Goal: Task Accomplishment & Management: Complete application form

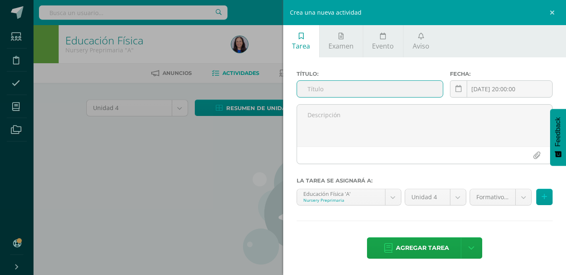
click at [322, 93] on input "text" at bounding box center [370, 89] width 146 height 16
type input "S"
type input "Nota Formativa 1"
click at [485, 93] on div "2025-08-12 20:00:00 August, 2025 Mo Tu We Th Fr Sa Su 28 29 30 31 1 2 3 4 5 6 7…" at bounding box center [501, 92] width 103 height 24
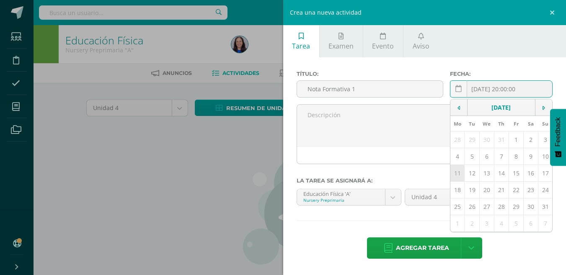
click at [459, 174] on td "11" at bounding box center [458, 173] width 14 height 17
type input "[DATE]"
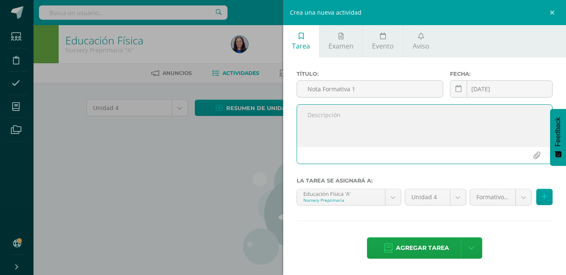
click at [318, 117] on textarea at bounding box center [425, 126] width 256 height 42
click at [317, 122] on textarea at bounding box center [425, 126] width 256 height 42
paste textarea "Ejecución de ejercicios de Imitación de posturas de brazos y piernas de un mode…"
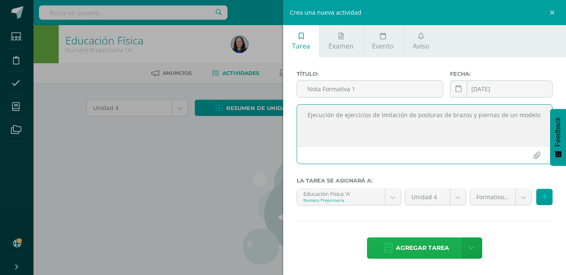
type textarea "Ejecución de ejercicios de Imitación de posturas de brazos y piernas de un mode…"
drag, startPoint x: 431, startPoint y: 249, endPoint x: 411, endPoint y: 236, distance: 23.5
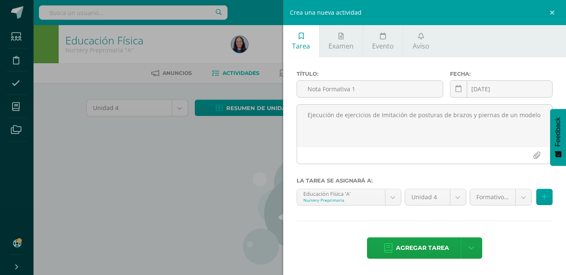
click at [431, 248] on span "Agregar tarea" at bounding box center [422, 248] width 53 height 21
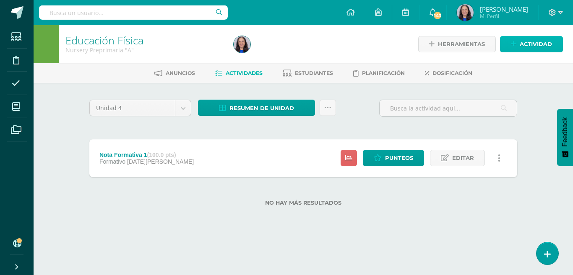
click at [507, 46] on link "Actividad" at bounding box center [531, 44] width 63 height 16
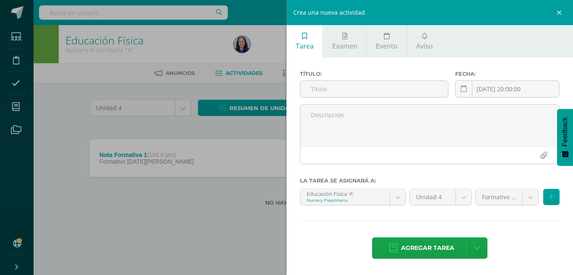
click at [224, 210] on div "Crea una nueva actividad Tarea Examen Evento Aviso Título: Fecha: 2025-08-12 20…" at bounding box center [286, 137] width 573 height 275
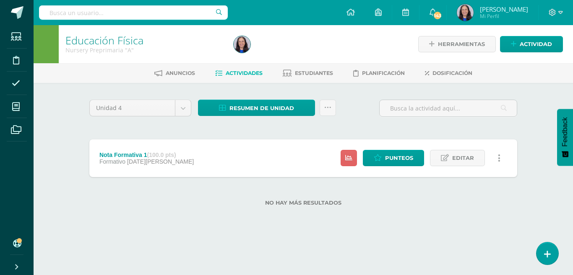
click at [73, 105] on div "Unidad 4 Unidad 1 Unidad 2 Unidad 3 Unidad 4 Resumen de unidad Descargar como H…" at bounding box center [303, 158] width 461 height 150
click at [244, 72] on span "Actividades" at bounding box center [244, 73] width 37 height 6
click at [190, 202] on label "No hay más resultados" at bounding box center [303, 203] width 428 height 6
click at [369, 214] on div "No hay más resultados" at bounding box center [303, 196] width 428 height 39
click at [187, 203] on label "No hay más resultados" at bounding box center [303, 203] width 428 height 6
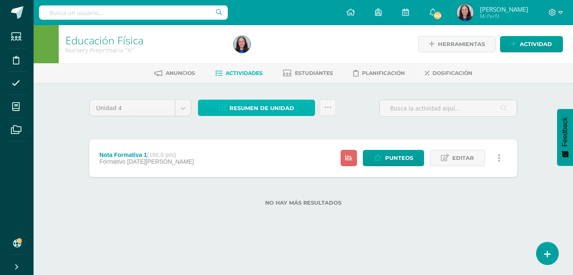
click at [270, 108] on span "Resumen de unidad" at bounding box center [261, 109] width 65 height 16
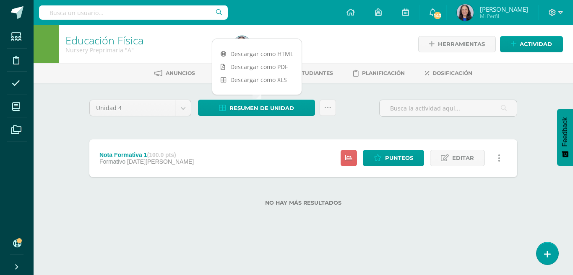
click at [282, 119] on div "Resumen de unidad Subir actividades en masa Enviar punteos a revision Historial…" at bounding box center [267, 112] width 145 height 24
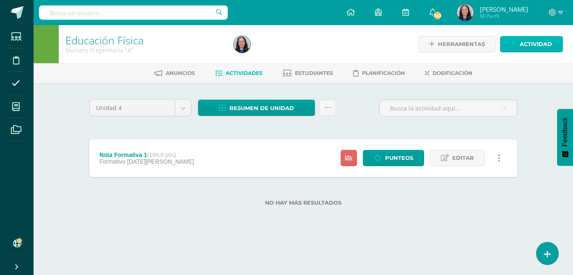
click at [530, 44] on span "Actividad" at bounding box center [535, 44] width 32 height 16
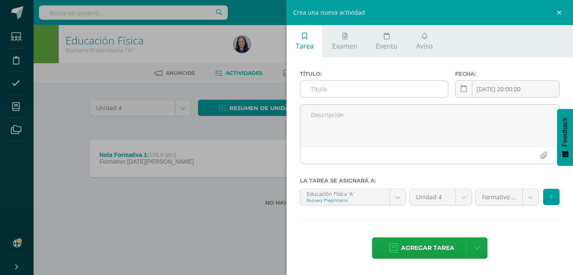
click at [327, 94] on input "text" at bounding box center [374, 89] width 148 height 16
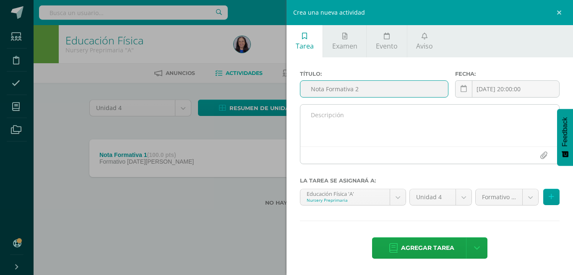
type input "Nota Formativa 2"
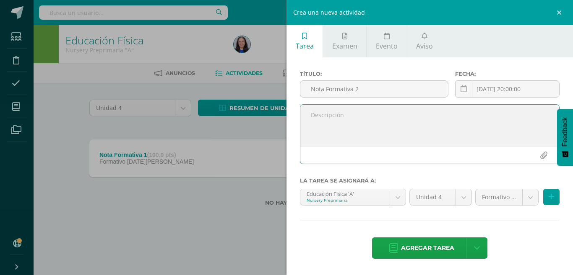
click at [320, 122] on textarea at bounding box center [429, 126] width 259 height 42
paste textarea "Realización de posiciones horizontales, verticales y segmentarias de brazos con…"
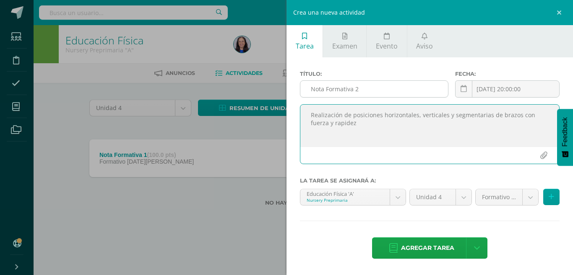
type textarea "Realización de posiciones horizontales, verticales y segmentarias de brazos con…"
click at [371, 90] on input "Nota Formativa 2" at bounding box center [374, 89] width 148 height 16
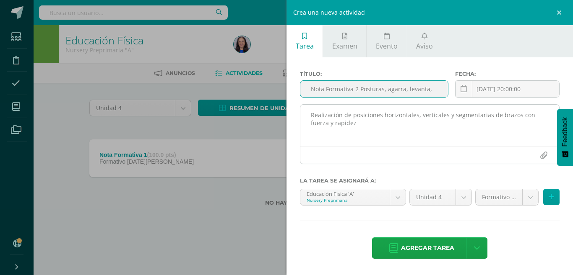
type input "Nota Formativa 2 Posturas, agarra, levanta,"
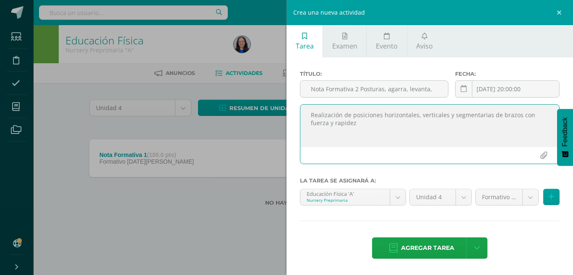
click at [341, 125] on textarea "Realización de posiciones horizontales, verticales y segmentarias de brazos con…" at bounding box center [429, 126] width 259 height 42
type textarea "Realización de posiciones horizontales, verticales y segmentarias de brazos con…"
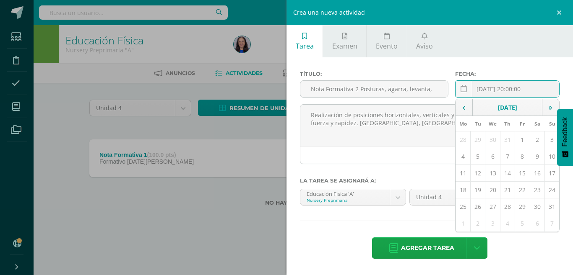
click at [520, 90] on div "2025-08-12 20:00:00 August, 2025 Mo Tu We Th Fr Sa Su 28 29 30 31 1 2 3 4 5 6 7…" at bounding box center [507, 92] width 104 height 24
click at [463, 192] on td "18" at bounding box center [462, 190] width 15 height 17
type input "2025-08-18"
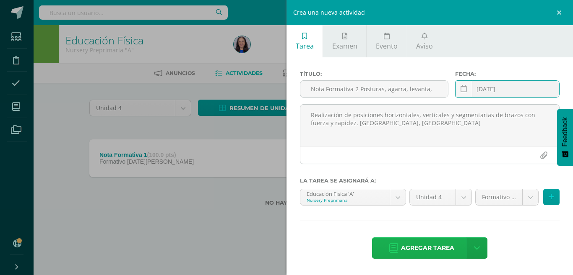
click at [420, 251] on span "Agregar tarea" at bounding box center [427, 248] width 53 height 21
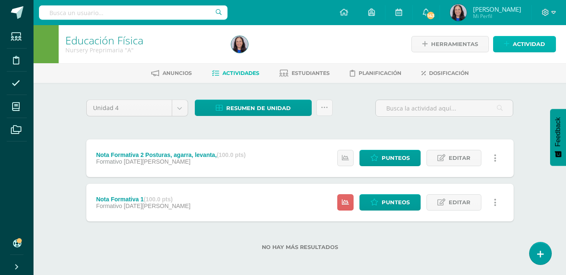
click at [528, 44] on span "Actividad" at bounding box center [529, 44] width 32 height 16
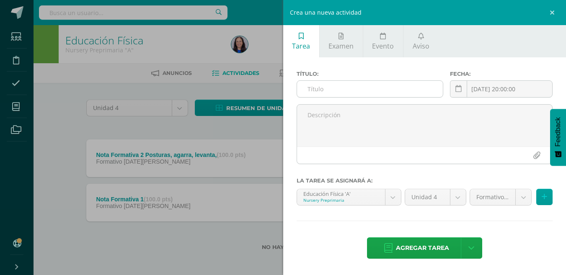
click at [317, 86] on input "text" at bounding box center [370, 89] width 146 height 16
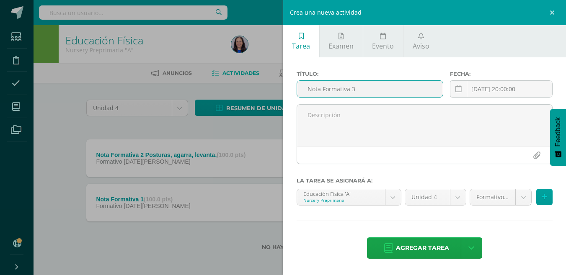
type input "Nota Formativa 3"
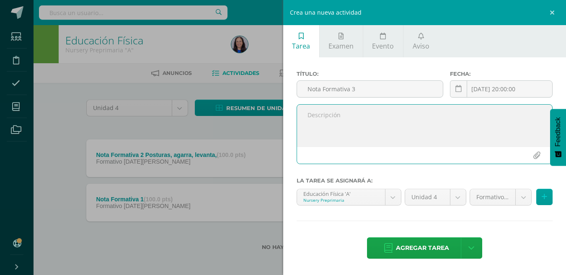
click at [312, 119] on textarea at bounding box center [425, 126] width 256 height 42
paste textarea "Realización de movimiento ante un estímulo táctil"
type textarea "Realización de movimiento ante un estímulo táctil"
click at [513, 90] on input "[DATE] 20:00:00" at bounding box center [502, 89] width 102 height 16
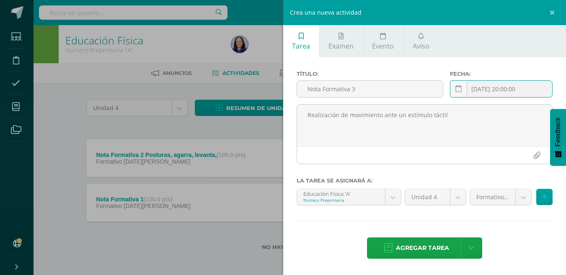
click at [491, 89] on input "[DATE] 20:00:00" at bounding box center [502, 89] width 102 height 16
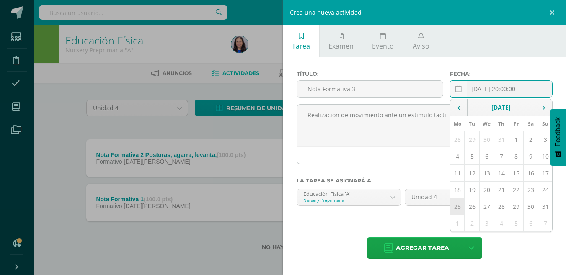
click at [458, 207] on td "25" at bounding box center [458, 207] width 14 height 17
type input "[DATE]"
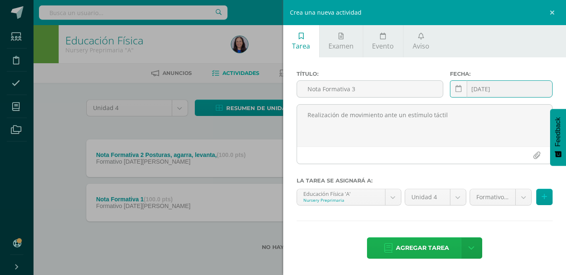
click at [418, 250] on span "Agregar tarea" at bounding box center [422, 248] width 53 height 21
click at [418, 250] on div "Título: Nota Formativa 3 Fecha: 2025-08-25 August, 2025 Mo Tu We Th Fr Sa Su 28…" at bounding box center [424, 165] width 283 height 217
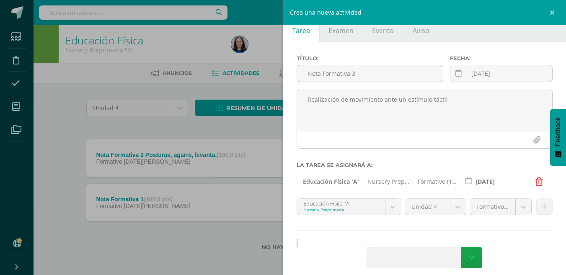
scroll to position [24, 0]
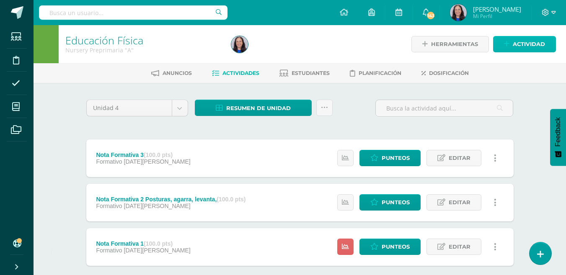
click at [534, 42] on span "Actividad" at bounding box center [529, 44] width 32 height 16
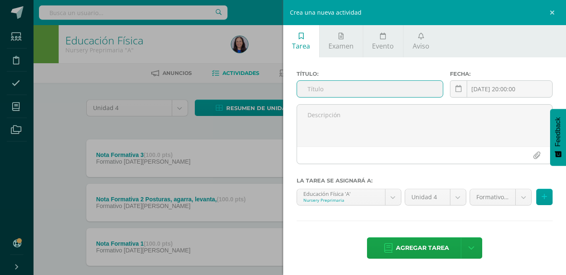
click at [315, 87] on input "text" at bounding box center [370, 89] width 146 height 16
type input "Nota Formativa 4"
click at [493, 91] on input "[DATE] 20:00:00" at bounding box center [502, 89] width 102 height 16
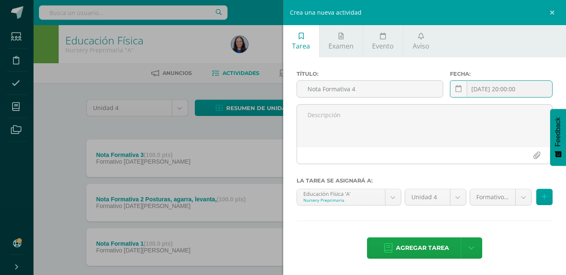
click at [478, 91] on input "[DATE] 20:00:00" at bounding box center [502, 89] width 102 height 16
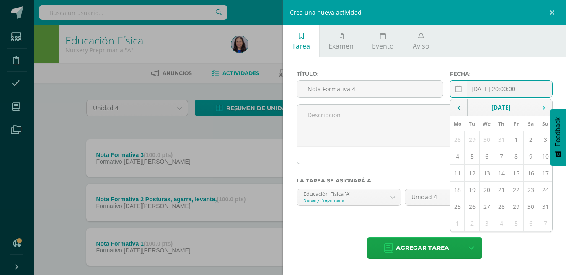
click at [544, 109] on icon at bounding box center [544, 108] width 3 height 6
click at [459, 139] on td "1" at bounding box center [458, 140] width 14 height 17
type input "2025-09-01"
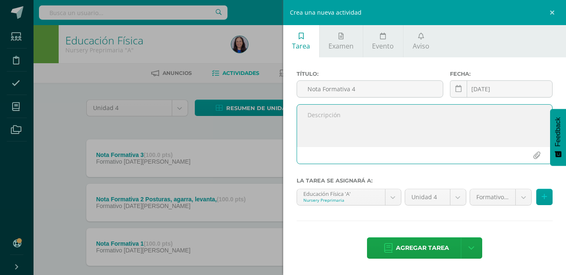
click at [323, 120] on textarea at bounding box center [425, 126] width 256 height 42
type textarea "V"
paste textarea "Ejecución de identificación de segmentos o partes del cuerpo: de la cintura, de…"
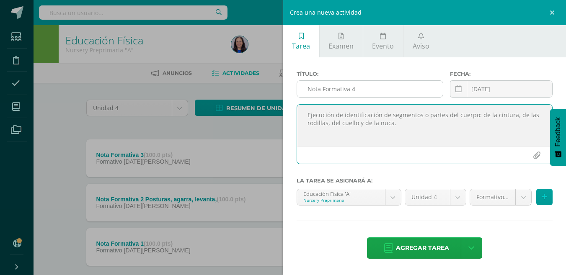
type textarea "Ejecución de identificación de segmentos o partes del cuerpo: de la cintura, de…"
click at [367, 88] on input "Nota Formativa 4" at bounding box center [370, 89] width 146 height 16
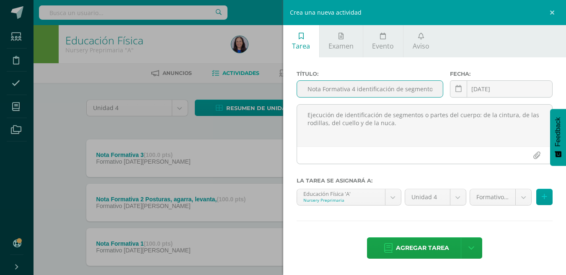
type input "Nota Formativa 4 identificación de segmentos"
click at [452, 175] on div at bounding box center [424, 174] width 257 height 7
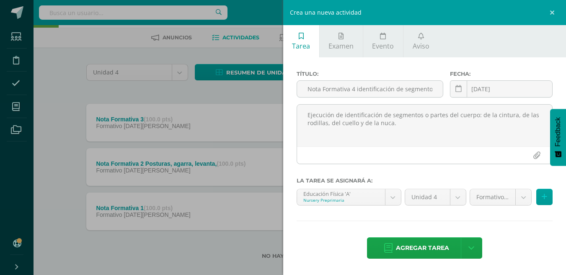
scroll to position [47, 0]
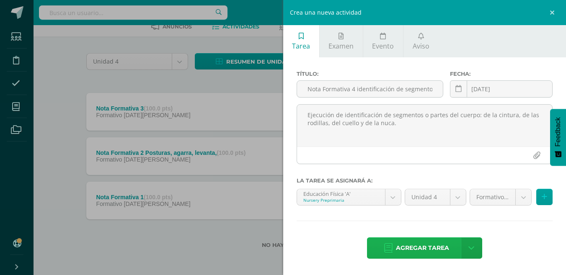
click at [440, 249] on span "Agregar tarea" at bounding box center [422, 248] width 53 height 21
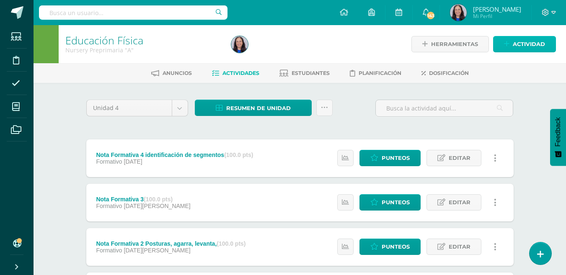
click at [530, 44] on span "Actividad" at bounding box center [529, 44] width 32 height 16
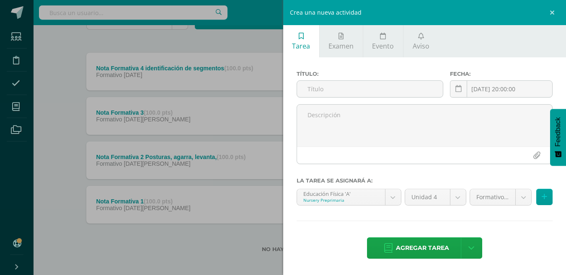
scroll to position [91, 0]
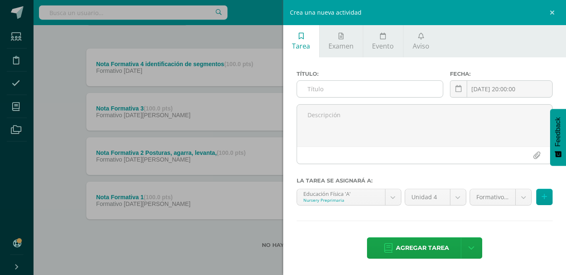
click at [329, 86] on input "text" at bounding box center [370, 89] width 146 height 16
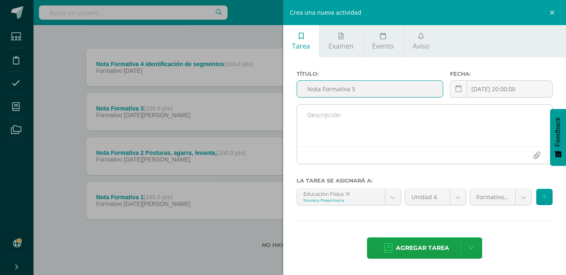
type input "Nota Formativa 5"
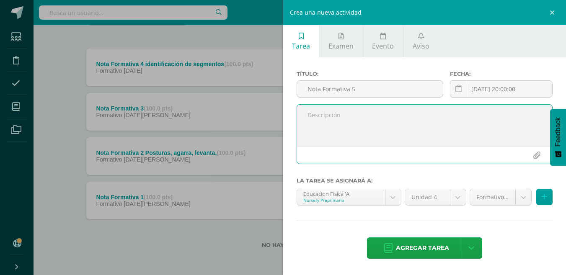
click at [327, 113] on textarea at bounding box center [425, 126] width 256 height 42
paste textarea "Ejecución de movimientos combinados: de agarra, levanta y lanza objetos [PERSON…"
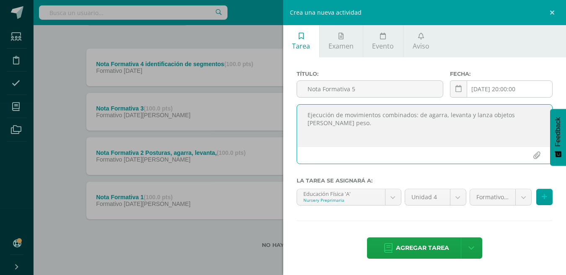
type textarea "Ejecución de movimientos combinados: de agarra, levanta y lanza objetos [PERSON…"
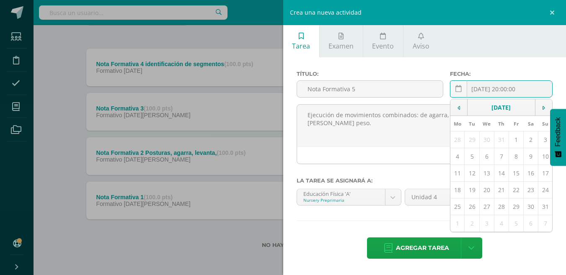
click at [488, 88] on div "[DATE] 20:00:00 [DATE] Mo Tu We Th Fr Sa Su 28 29 30 31 1 2 3 4 5 6 7 8 9 10 11…" at bounding box center [501, 92] width 103 height 24
click at [546, 107] on td at bounding box center [543, 107] width 17 height 17
click at [459, 158] on td "8" at bounding box center [458, 156] width 14 height 17
type input "[DATE]"
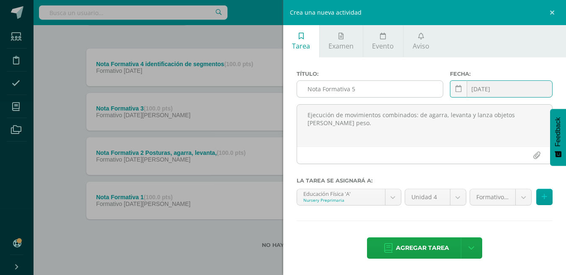
click at [368, 91] on input "Nota Formativa 5" at bounding box center [370, 89] width 146 height 16
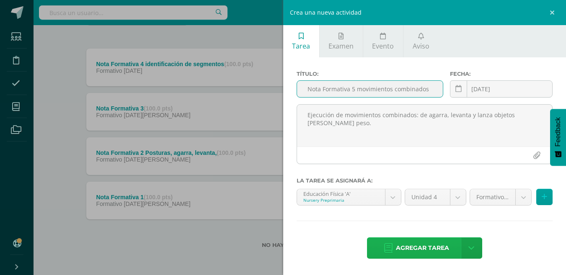
type input "Nota Formativa 5 movimientos combinados"
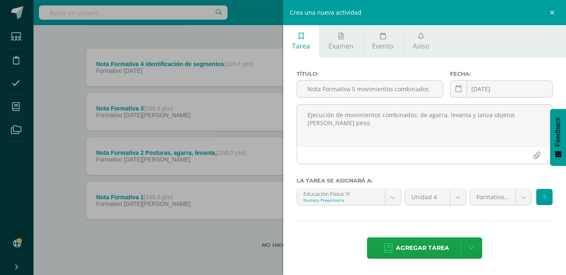
click at [423, 245] on span "Agregar tarea" at bounding box center [422, 248] width 53 height 21
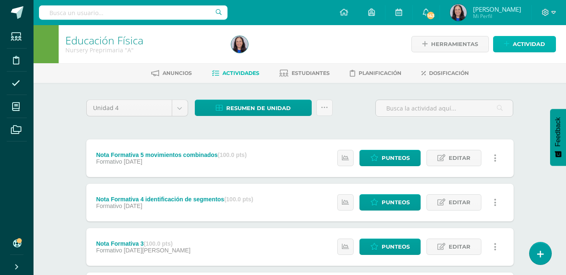
drag, startPoint x: 529, startPoint y: 42, endPoint x: 521, endPoint y: 45, distance: 8.9
click at [529, 42] on span "Actividad" at bounding box center [529, 44] width 32 height 16
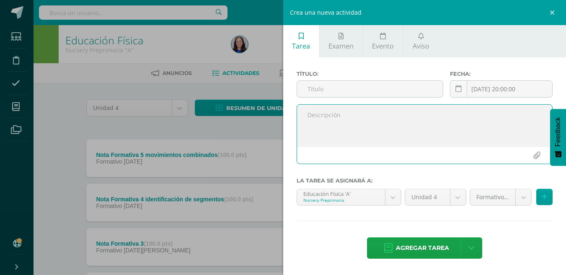
click at [312, 115] on textarea at bounding box center [425, 126] width 256 height 42
paste textarea "Ejecución de movimientos de recibir, cargar y transportar objetos [PERSON_NAME]…"
drag, startPoint x: 306, startPoint y: 114, endPoint x: 308, endPoint y: 119, distance: 5.5
click at [306, 115] on textarea "Ejecución de movimientos de recibir, cargar y transportar objetos [PERSON_NAME]…" at bounding box center [425, 126] width 256 height 42
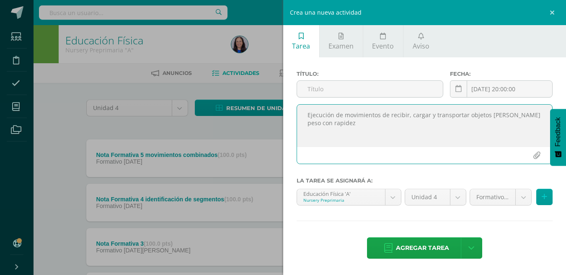
paste textarea "Ejecución de movimientos de recibir, cargar y transportar objetos [PERSON_NAME]…"
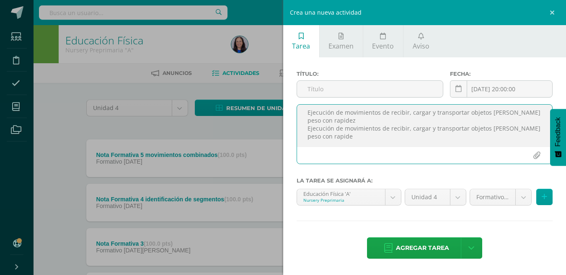
click at [328, 119] on textarea "Ejecución de movimientos de recibir, cargar y transportar objetos [PERSON_NAME]…" at bounding box center [425, 126] width 256 height 42
type textarea "Ejecución de movimientos de recibir, cargar y transportar objetos [PERSON_NAME]…"
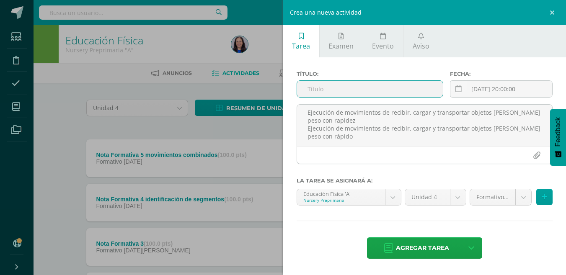
click at [309, 89] on input "text" at bounding box center [370, 89] width 146 height 16
type input "Nota Formativa 6"
click at [509, 88] on div "[DATE] 20:00:00 [DATE] Mo Tu We Th Fr Sa Su 28 29 30 31 1 2 3 4 5 6 7 8 9 10 11…" at bounding box center [501, 92] width 103 height 24
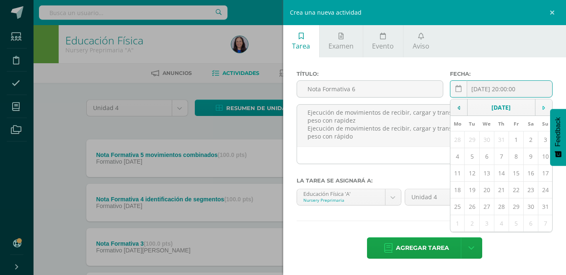
click at [545, 106] on icon at bounding box center [544, 108] width 3 height 6
click at [472, 174] on td "16" at bounding box center [472, 173] width 15 height 17
type input "[DATE]"
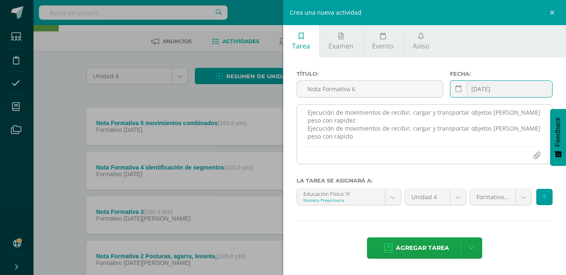
scroll to position [0, 0]
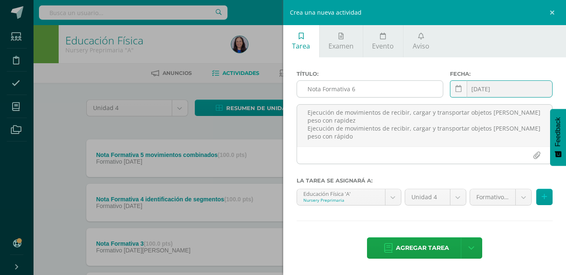
click at [371, 86] on input "Nota Formativa 6" at bounding box center [370, 89] width 146 height 16
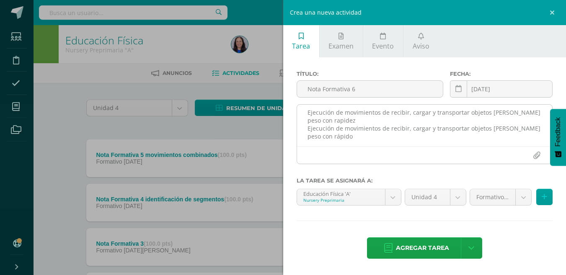
drag, startPoint x: 372, startPoint y: 149, endPoint x: 373, endPoint y: 134, distance: 15.6
click at [372, 147] on div "Ejecución de movimientos de recibir, cargar y transportar objetos [PERSON_NAME]…" at bounding box center [425, 134] width 257 height 60
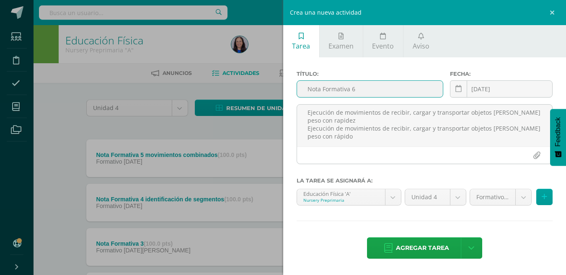
click at [366, 90] on input "Nota Formativa 6" at bounding box center [370, 89] width 146 height 16
click at [370, 89] on input "Nota Formativa 6" at bounding box center [370, 89] width 146 height 16
type input "Nota Formativa 6 Transportar objetos"
click at [424, 247] on span "Agregar tarea" at bounding box center [422, 248] width 53 height 21
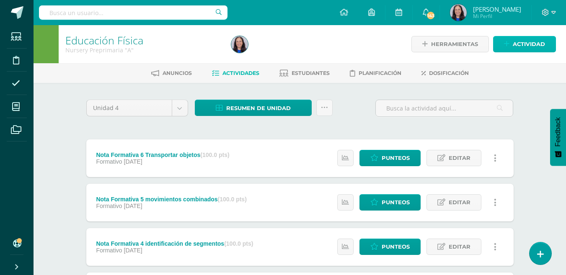
click at [528, 42] on span "Actividad" at bounding box center [529, 44] width 32 height 16
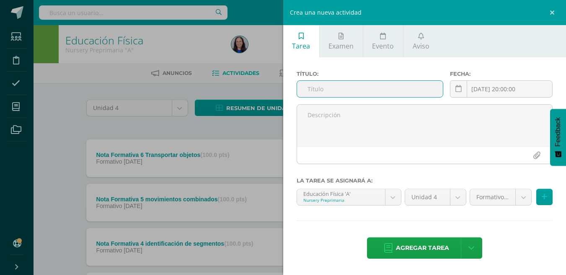
click at [326, 93] on input "text" at bounding box center [370, 89] width 146 height 16
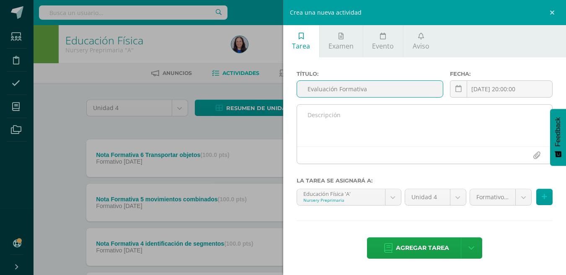
type input "Evaluación Formativa"
click at [324, 116] on textarea at bounding box center [425, 126] width 256 height 42
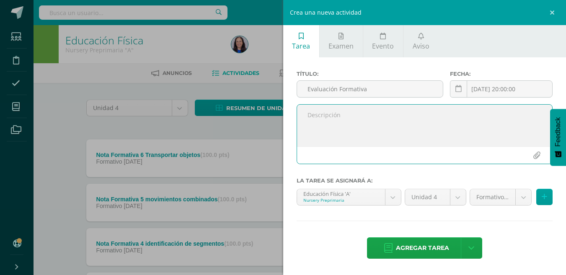
paste textarea "Evaluación formativa Corre agarra y lanza una pelota hacia un punto determinado"
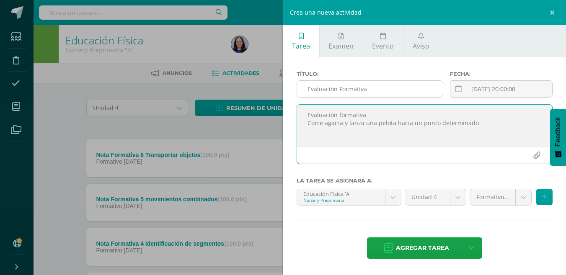
type textarea "Evaluación formativa Corre agarra y lanza una pelota hacia un punto determinado"
click at [374, 89] on input "Evaluación Formativa" at bounding box center [370, 89] width 146 height 16
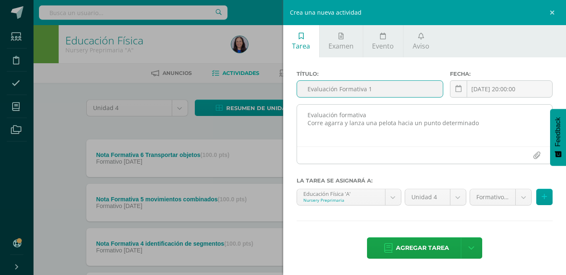
type input "Evaluación Formativa 1"
click at [312, 138] on textarea "Evaluación formativa Corre agarra y lanza una pelota hacia un punto determinado" at bounding box center [425, 126] width 256 height 42
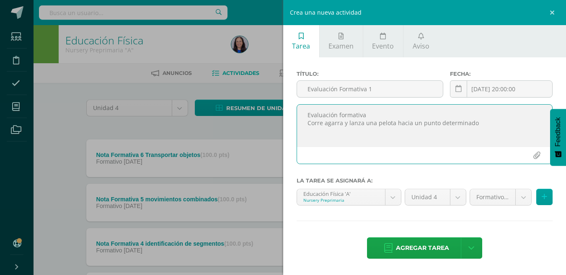
paste textarea "Transporta objetos durante 30 segundos."
type textarea "Evaluación formativa Corre agarra y lanza una pelota hacia un punto determinado…"
click at [381, 89] on input "Evaluación Formativa 1" at bounding box center [370, 89] width 146 height 16
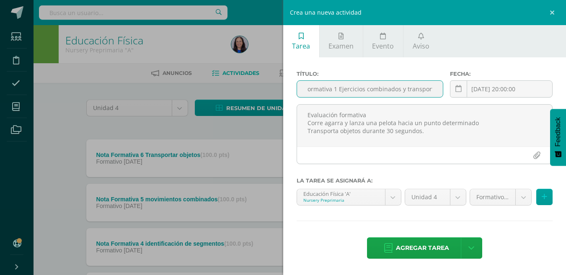
scroll to position [0, 36]
type input "Evaluación Formativa 1 Ejercicios combinados y transporta."
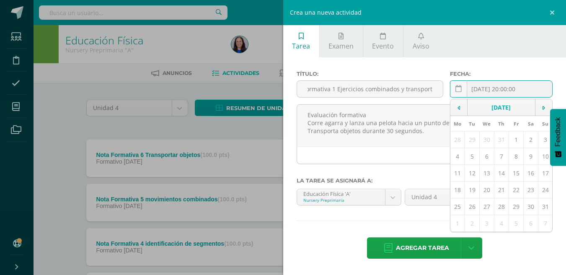
click at [515, 89] on div "[DATE] 20:00:00 [DATE] Mo Tu We Th Fr Sa Su 28 29 30 31 1 2 3 4 5 6 7 8 9 10 11…" at bounding box center [501, 92] width 103 height 24
click at [545, 109] on icon at bounding box center [544, 108] width 3 height 6
click at [458, 191] on td "22" at bounding box center [458, 190] width 14 height 17
type input "2025-09-22"
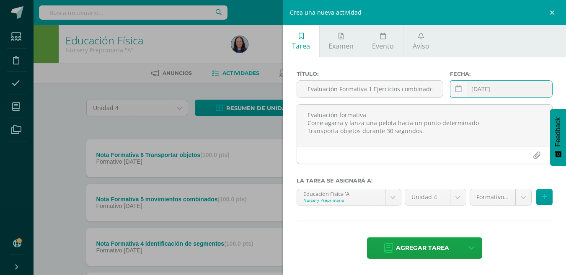
drag, startPoint x: 438, startPoint y: 247, endPoint x: 421, endPoint y: 244, distance: 16.5
click at [437, 247] on span "Agregar tarea" at bounding box center [422, 248] width 53 height 21
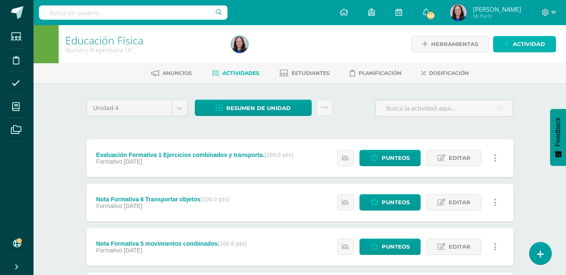
click at [531, 44] on span "Actividad" at bounding box center [529, 44] width 32 height 16
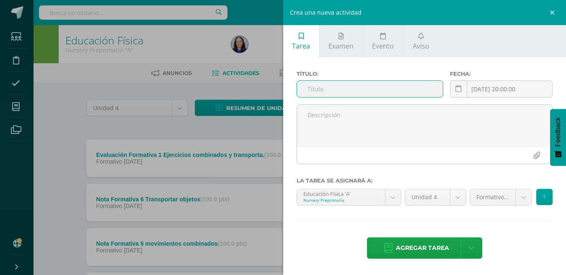
click at [318, 87] on input "text" at bounding box center [370, 89] width 146 height 16
type input "B"
type input "Nota Formativa 7"
click at [509, 90] on input "[DATE] 20:00:00" at bounding box center [502, 89] width 102 height 16
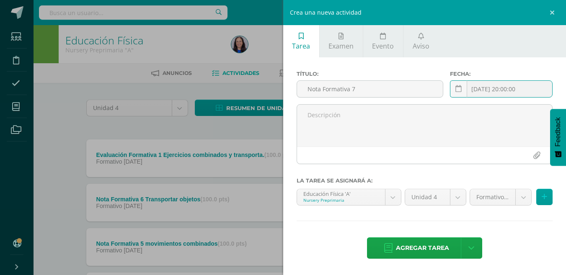
click at [481, 90] on input "[DATE] 20:00:00" at bounding box center [502, 89] width 102 height 16
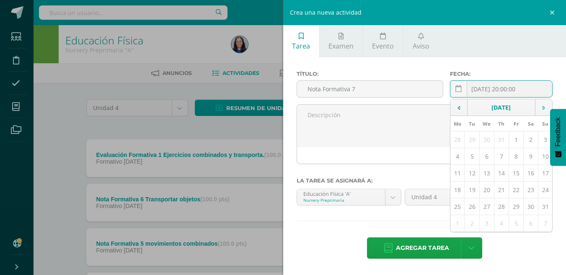
click at [543, 107] on td at bounding box center [543, 107] width 17 height 17
click at [457, 207] on td "29" at bounding box center [458, 207] width 14 height 17
type input "[DATE]"
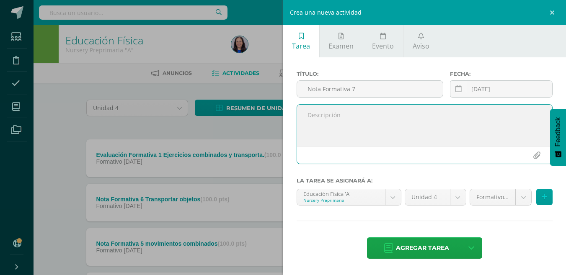
drag, startPoint x: 306, startPoint y: 114, endPoint x: 332, endPoint y: 122, distance: 27.9
click at [306, 114] on textarea at bounding box center [425, 126] width 256 height 42
paste textarea "Ejecución de identificación de segmentos o partes del cuerpo: de la cintura, de…"
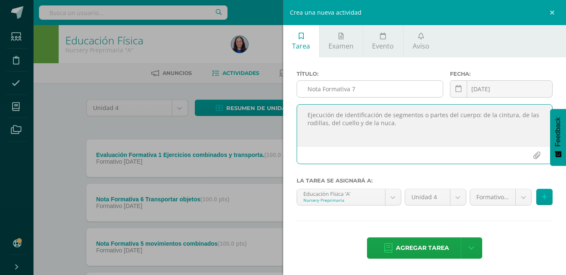
type textarea "Ejecución de identificación de segmentos o partes del cuerpo: de la cintura, de…"
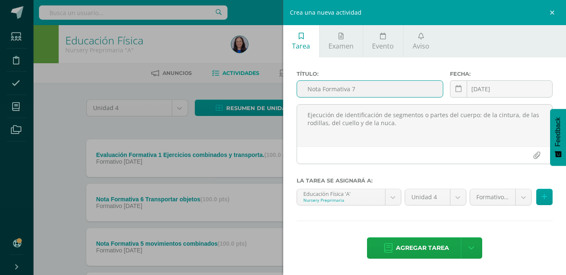
click at [368, 88] on input "Nota Formativa 7" at bounding box center [370, 89] width 146 height 16
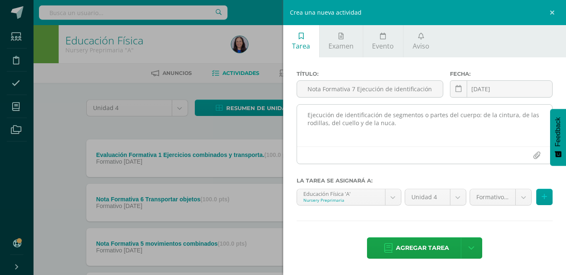
click at [437, 160] on div at bounding box center [425, 155] width 256 height 17
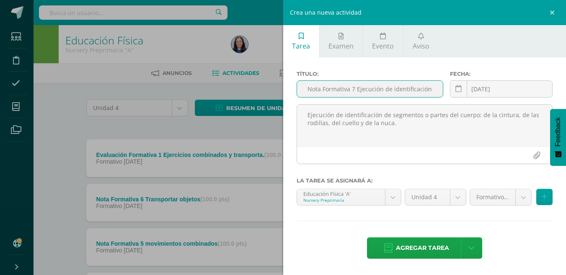
click at [433, 91] on input "Nota Formativa 7 Ejecución de identificación de segmentos" at bounding box center [370, 89] width 146 height 16
click at [436, 95] on input "Nota Formativa 7 Ejecución de identificación d" at bounding box center [370, 89] width 146 height 16
type input "Nota Formativa 7 Ejecución de identificación de segmentos del cuerpo."
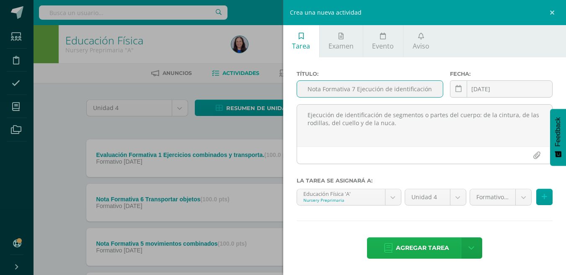
click at [440, 249] on span "Agregar tarea" at bounding box center [422, 248] width 53 height 21
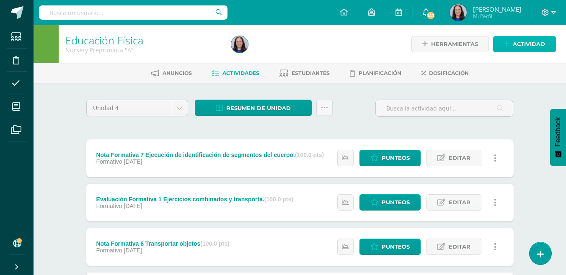
click at [530, 43] on span "Actividad" at bounding box center [529, 44] width 32 height 16
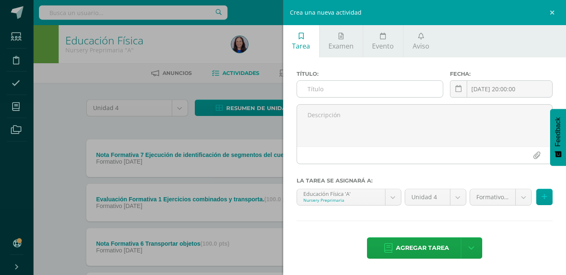
click at [317, 93] on input "text" at bounding box center [370, 89] width 146 height 16
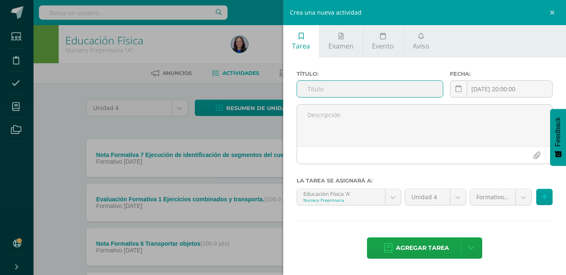
click at [316, 90] on input "text" at bounding box center [370, 89] width 146 height 16
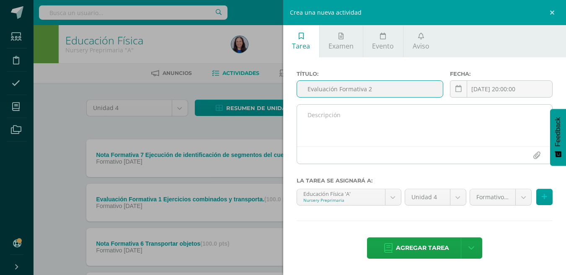
type input "Evaluación Formativa 2"
click at [331, 124] on textarea at bounding box center [425, 126] width 256 height 42
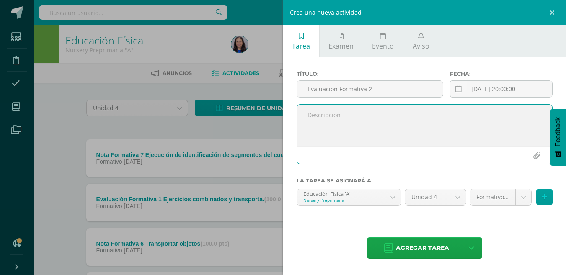
paste textarea "Realización de un circuito de 4 estaciones consecutivas. Evaluación formativa 1…"
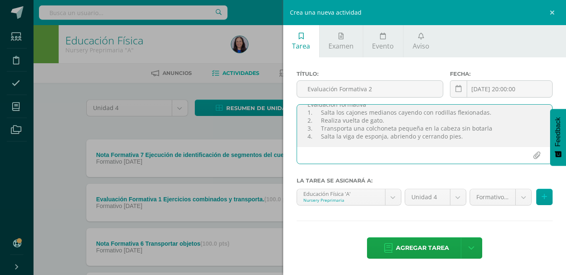
scroll to position [26, 0]
click at [470, 133] on textarea "Realización de un circuito de 4 estaciones consecutivas. Evaluación formativa 1…" at bounding box center [425, 126] width 256 height 42
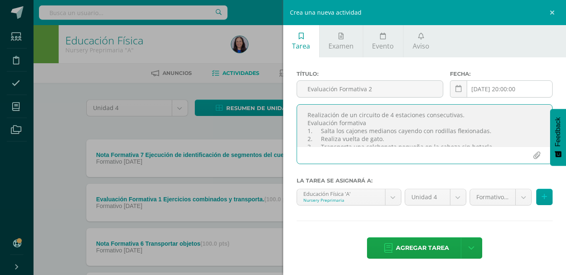
type textarea "Realización de un circuito de 4 estaciones consecutivas. Evaluación formativa 1…"
click at [485, 90] on div "[DATE] 20:00:00 [DATE] Mo Tu We Th Fr Sa Su 28 29 30 31 1 2 3 4 5 6 7 8 9 10 11…" at bounding box center [501, 92] width 103 height 24
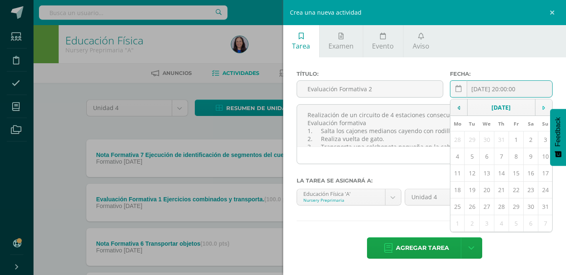
click at [545, 108] on icon at bounding box center [544, 108] width 3 height 6
click at [460, 159] on td "6" at bounding box center [458, 156] width 14 height 17
type input "2025-10-06"
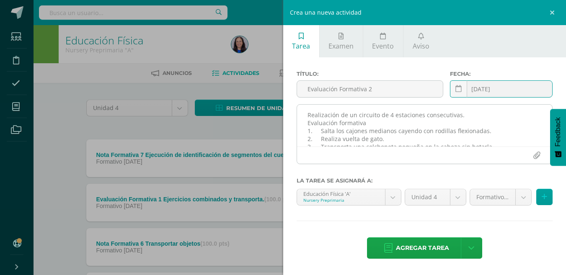
scroll to position [26, 0]
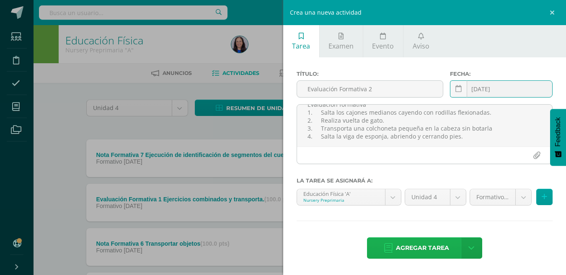
click at [428, 248] on span "Agregar tarea" at bounding box center [422, 248] width 53 height 21
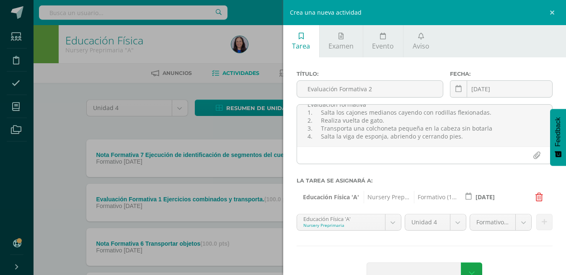
click at [428, 248] on div "Título: Evaluación Formativa 2 Fecha: 2025-10-06 October, 2025 Mo Tu We Th Fr S…" at bounding box center [424, 178] width 283 height 242
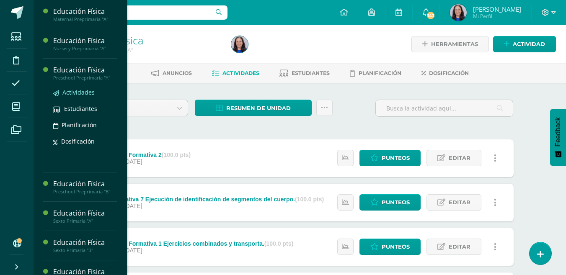
click at [81, 94] on span "Actividades" at bounding box center [78, 92] width 32 height 8
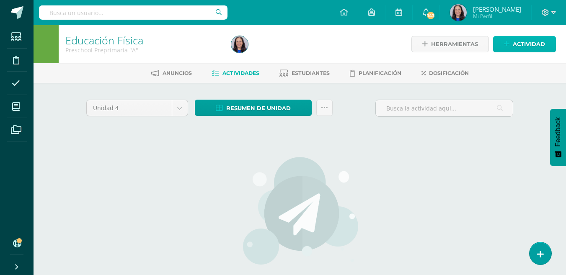
click at [525, 44] on span "Actividad" at bounding box center [529, 44] width 32 height 16
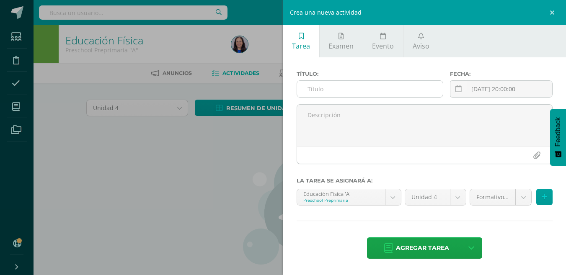
click at [313, 92] on input "text" at bounding box center [370, 89] width 146 height 16
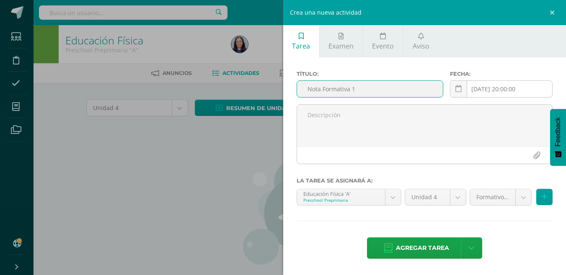
type input "Nota Formativa 1"
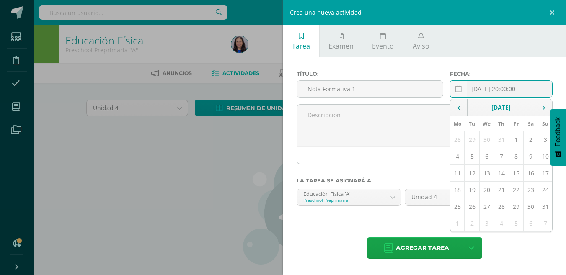
click at [493, 90] on div "[DATE] 20:00:00 [DATE] Mo Tu We Th Fr Sa Su 28 29 30 31 1 2 3 4 5 6 7 8 9 10 11…" at bounding box center [501, 92] width 103 height 24
click at [457, 174] on td "11" at bounding box center [458, 173] width 14 height 17
type input "[DATE]"
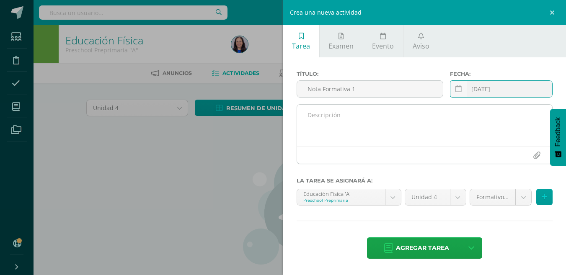
click at [319, 122] on textarea at bounding box center [425, 126] width 256 height 42
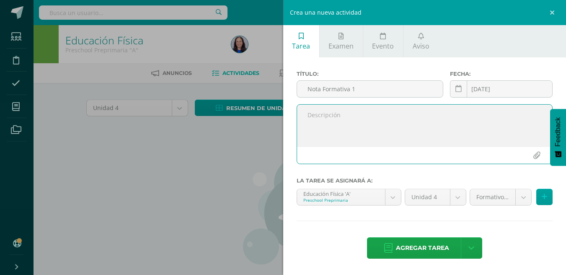
drag, startPoint x: 327, startPoint y: 116, endPoint x: 338, endPoint y: 128, distance: 15.7
click at [327, 119] on textarea at bounding box center [425, 126] width 256 height 42
click at [316, 120] on textarea at bounding box center [425, 126] width 256 height 42
click at [310, 119] on textarea at bounding box center [425, 126] width 256 height 42
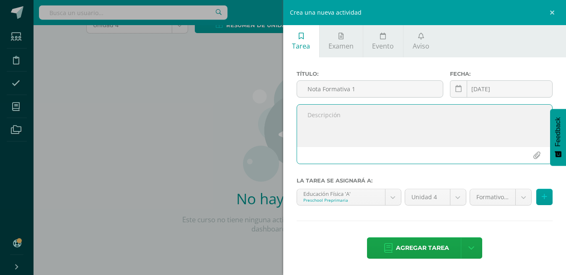
scroll to position [84, 0]
click at [311, 115] on textarea at bounding box center [425, 126] width 256 height 42
paste textarea "Corre coordinadamente a diferentes ritmos sin y con elementos"
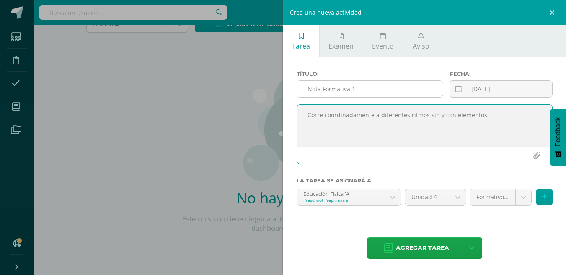
type textarea "Corre coordinadamente a diferentes ritmos sin y con elementos"
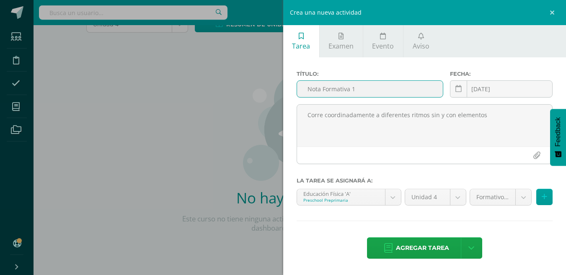
click at [363, 87] on input "Nota Formativa 1" at bounding box center [370, 89] width 146 height 16
click at [378, 90] on input "Nota Formativa 1" at bounding box center [370, 89] width 146 height 16
type input "Nota Formativa 1 Ritmos"
click at [545, 196] on icon at bounding box center [544, 197] width 5 height 7
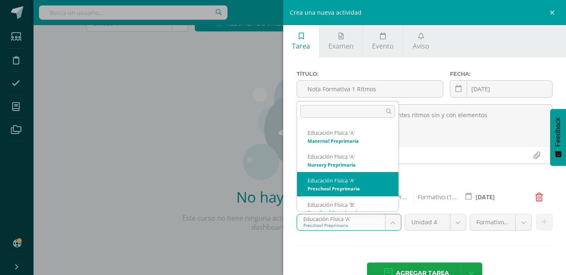
click at [393, 221] on body "Estudiantes Disciplina Asistencia Mis cursos Archivos Soporte Ayuda Reportar un…" at bounding box center [283, 95] width 566 height 360
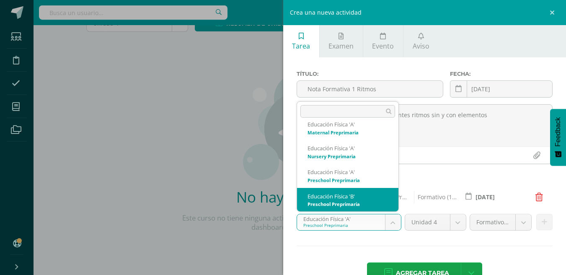
select select "234093"
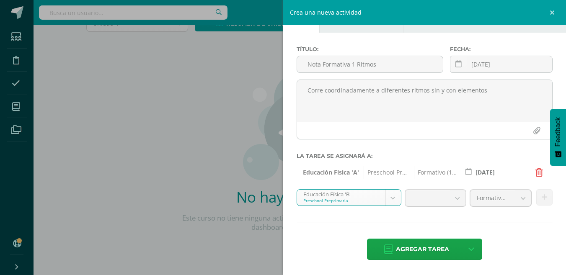
scroll to position [24, 0]
drag, startPoint x: 538, startPoint y: 197, endPoint x: 520, endPoint y: 201, distance: 18.9
click at [542, 197] on icon at bounding box center [544, 198] width 5 height 7
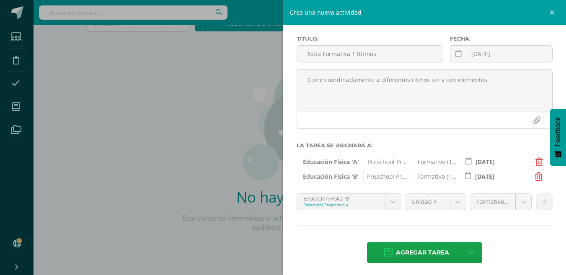
scroll to position [39, 0]
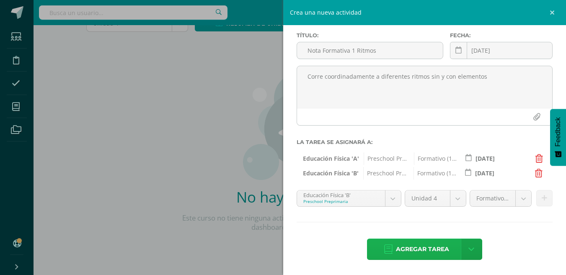
click at [429, 248] on span "Agregar tarea" at bounding box center [422, 249] width 53 height 21
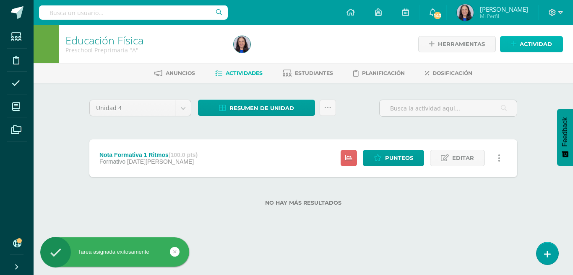
click at [535, 45] on span "Actividad" at bounding box center [535, 44] width 32 height 16
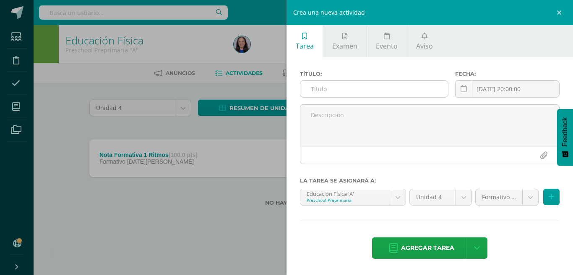
click at [319, 87] on input "text" at bounding box center [374, 89] width 148 height 16
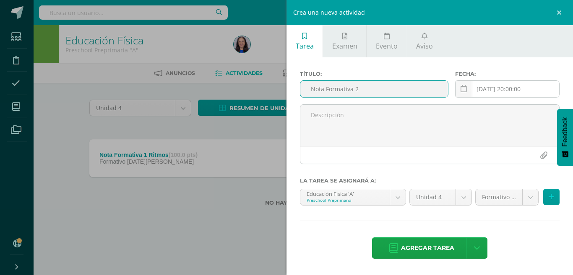
type input "Nota Formativa 2"
drag, startPoint x: 499, startPoint y: 88, endPoint x: 494, endPoint y: 99, distance: 12.0
click at [498, 91] on div "[DATE] 20:00:00 [DATE] Mo Tu We Th Fr Sa Su 28 29 30 31 1 2 3 4 5 6 7 8 9 10 11…" at bounding box center [507, 92] width 104 height 24
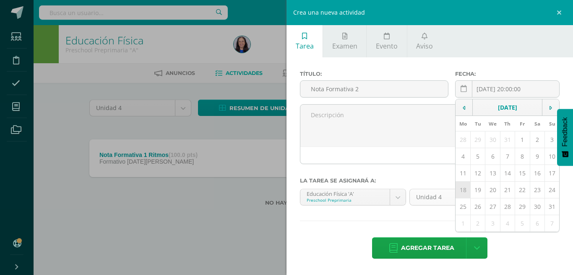
drag, startPoint x: 463, startPoint y: 190, endPoint x: 452, endPoint y: 199, distance: 14.0
click at [462, 190] on td "18" at bounding box center [462, 190] width 15 height 17
type input "[DATE]"
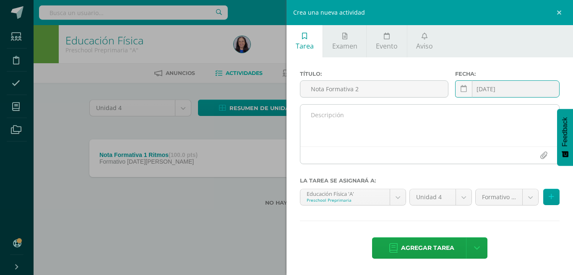
drag, startPoint x: 324, startPoint y: 121, endPoint x: 358, endPoint y: 148, distance: 42.9
click at [325, 122] on textarea at bounding box center [429, 126] width 259 height 42
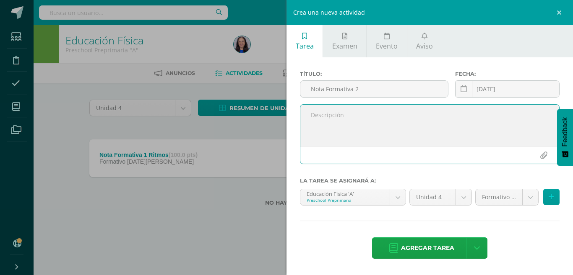
click at [320, 122] on textarea at bounding box center [429, 126] width 259 height 42
paste textarea "Realiza movimientos manipulando objetos"
type textarea "Realiza movimientos manipulando objetos"
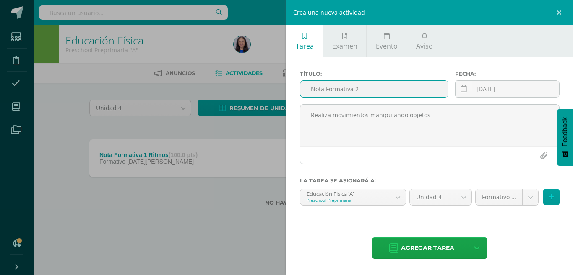
click at [374, 91] on input "Nota Formativa 2" at bounding box center [374, 89] width 148 height 16
type input "Nota Formativa 2 Manipula objetos."
click at [548, 197] on button at bounding box center [551, 197] width 16 height 16
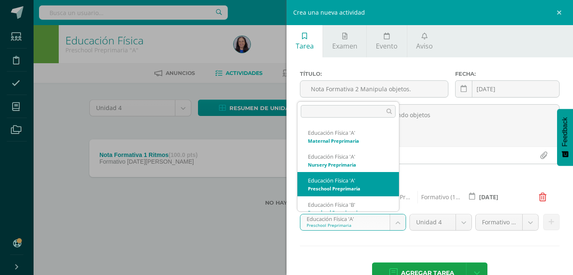
click at [396, 222] on body "Tarea asignada exitosamente Estudiantes Disciplina Asistencia Mis cursos Archiv…" at bounding box center [286, 116] width 573 height 233
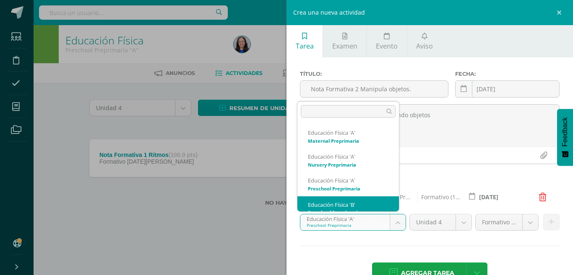
scroll to position [8, 0]
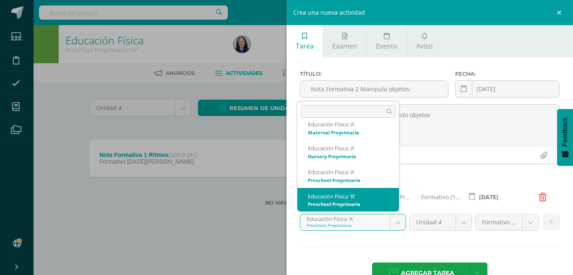
drag, startPoint x: 340, startPoint y: 199, endPoint x: 345, endPoint y: 199, distance: 5.0
select select "234093"
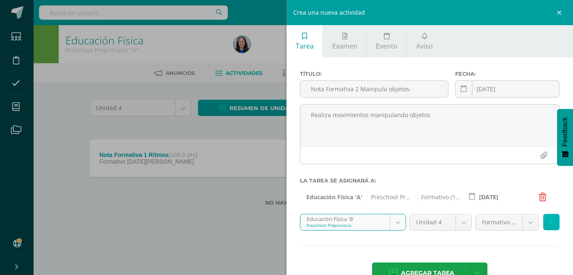
drag, startPoint x: 546, startPoint y: 223, endPoint x: 523, endPoint y: 223, distance: 22.6
click at [548, 223] on icon at bounding box center [550, 222] width 5 height 7
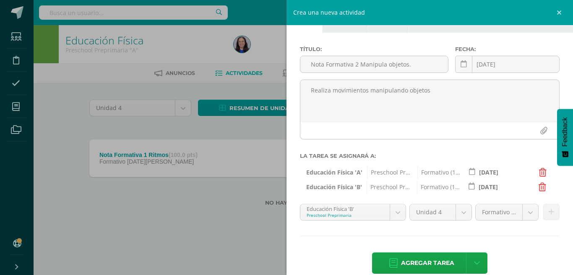
scroll to position [39, 0]
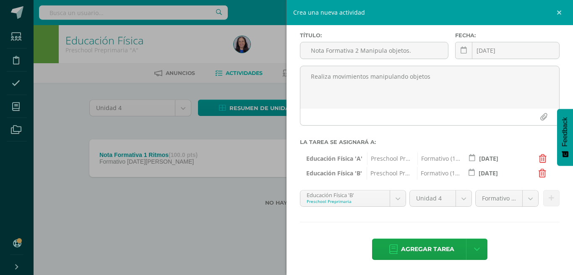
drag, startPoint x: 423, startPoint y: 246, endPoint x: 417, endPoint y: 238, distance: 10.2
click at [423, 246] on span "Agregar tarea" at bounding box center [427, 249] width 53 height 21
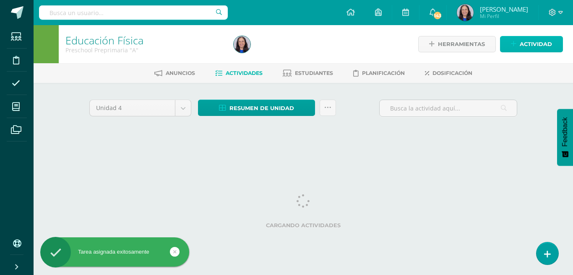
click at [537, 43] on span "Actividad" at bounding box center [535, 44] width 32 height 16
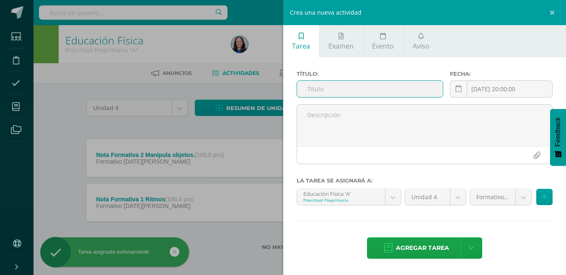
click at [320, 92] on input "text" at bounding box center [370, 89] width 146 height 16
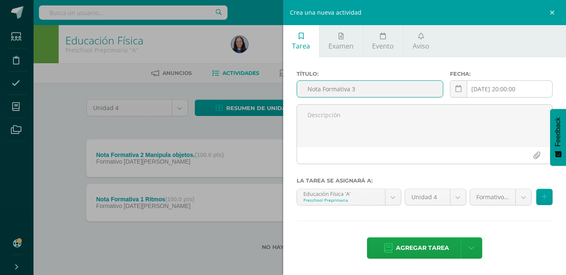
type input "Nota Formativa 3"
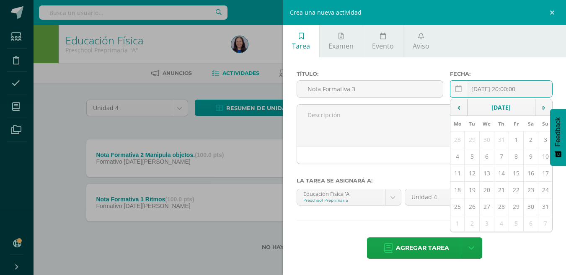
click at [520, 91] on div "[DATE] 20:00:00 [DATE] Mo Tu We Th Fr Sa Su 28 29 30 31 1 2 3 4 5 6 7 8 9 10 11…" at bounding box center [501, 92] width 103 height 24
click at [459, 206] on td "25" at bounding box center [458, 207] width 14 height 17
type input "[DATE]"
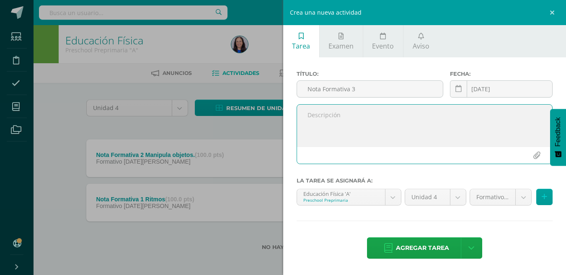
drag, startPoint x: 322, startPoint y: 116, endPoint x: 344, endPoint y: 145, distance: 36.9
click at [324, 121] on textarea at bounding box center [425, 126] width 256 height 42
click at [313, 116] on textarea at bounding box center [425, 126] width 256 height 42
paste textarea "Ejercitación de la amplitud articular"
type textarea "Ejercitación de la amplitud articular"
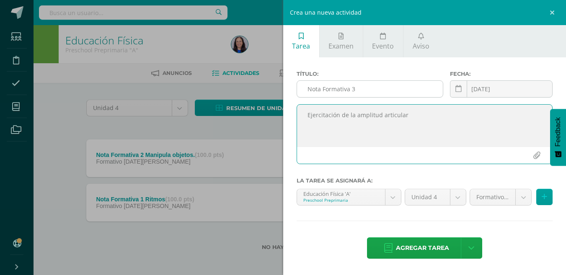
click at [370, 91] on input "Nota Formativa 3" at bounding box center [370, 89] width 146 height 16
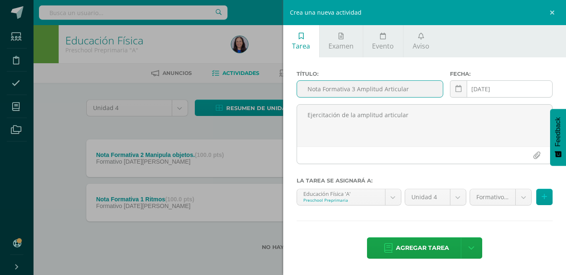
type input "Nota Formativa 3 Amplitud Articular"
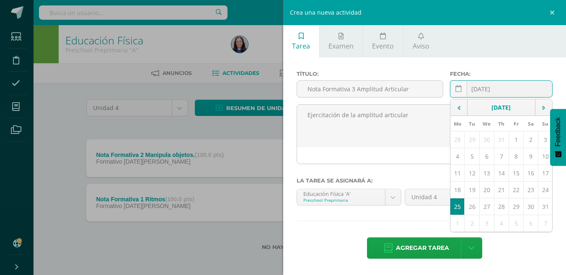
click at [480, 91] on div "2025-08-25 August, 2025 Mo Tu We Th Fr Sa Su 28 29 30 31 1 2 3 4 5 6 7 8 9 10 1…" at bounding box center [501, 92] width 103 height 24
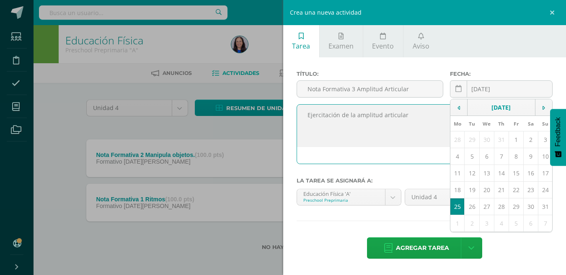
click at [389, 145] on textarea "Ejercitación de la amplitud articular" at bounding box center [425, 126] width 256 height 42
drag, startPoint x: 498, startPoint y: 247, endPoint x: 488, endPoint y: 224, distance: 25.3
click at [498, 247] on div "Agregar tarea Agregar tarea y ocultar" at bounding box center [425, 249] width 257 height 23
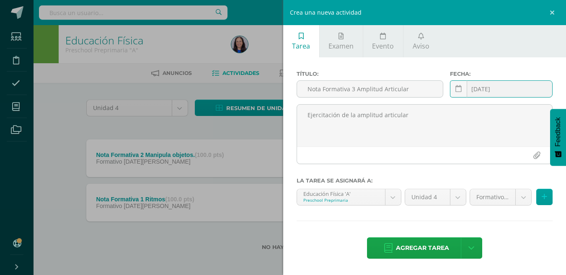
click at [526, 91] on input "[DATE]" at bounding box center [502, 89] width 102 height 16
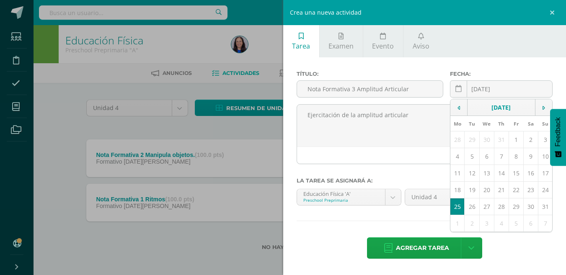
click at [522, 66] on div "Título: Nota Formativa 3 Amplitud Articular Fecha: 2025-08-25 August, 2025 Mo T…" at bounding box center [424, 165] width 283 height 217
click at [412, 143] on textarea "Ejercitación de la amplitud articular" at bounding box center [425, 126] width 256 height 42
click at [413, 140] on textarea "Ejercitación de la amplitud articular" at bounding box center [425, 126] width 256 height 42
click at [403, 223] on div "Título: Nota Formativa 3 Amplitud Articular Fecha: 2025-08-25 August, 2025 Mo T…" at bounding box center [424, 165] width 283 height 217
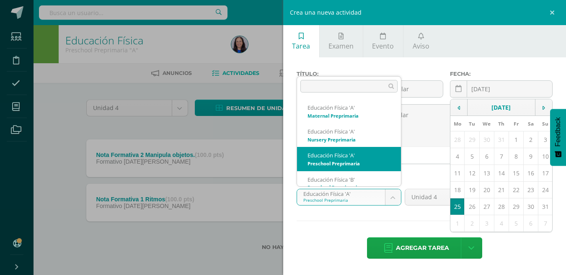
click at [395, 199] on body "Tarea asignada exitosamente Estudiantes Disciplina Asistencia Mis cursos Archiv…" at bounding box center [283, 139] width 566 height 278
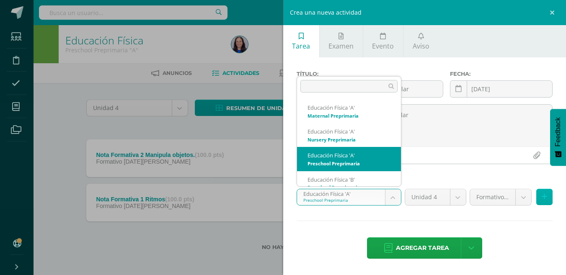
click at [545, 197] on body "Tarea asignada exitosamente Estudiantes Disciplina Asistencia Mis cursos Archiv…" at bounding box center [283, 139] width 566 height 278
click at [394, 199] on body "Tarea asignada exitosamente Estudiantes Disciplina Asistencia Mis cursos Archiv…" at bounding box center [283, 139] width 566 height 278
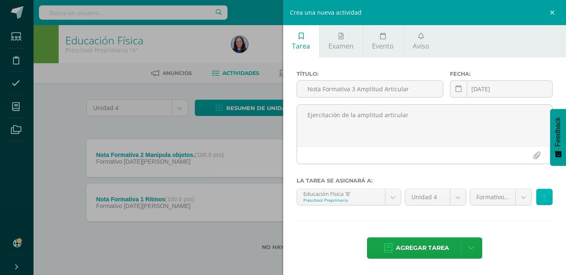
click at [543, 195] on icon at bounding box center [544, 197] width 5 height 7
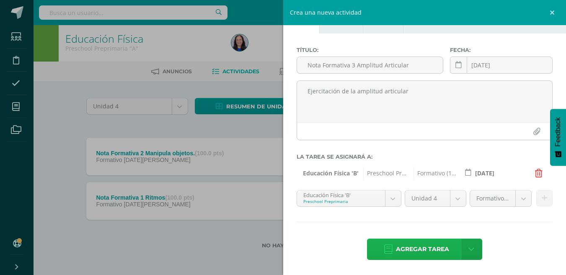
scroll to position [2, 0]
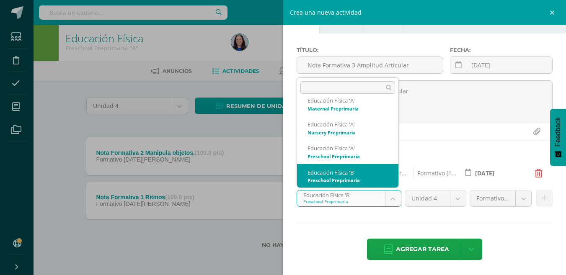
click at [393, 200] on body "Tarea asignada exitosamente Estudiantes Disciplina Asistencia Mis cursos Archiv…" at bounding box center [283, 137] width 566 height 278
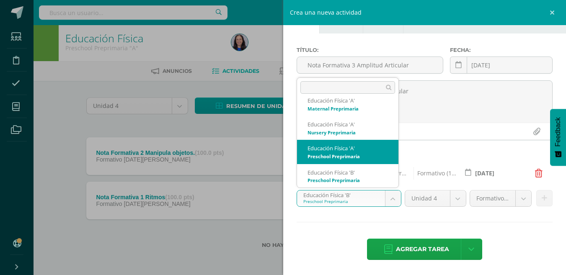
select select "234012"
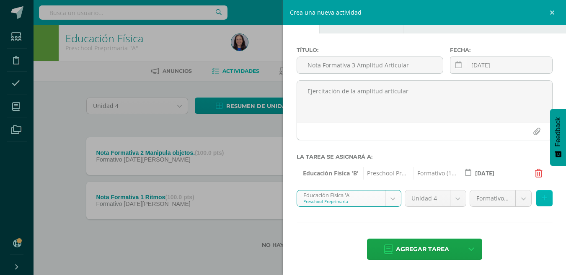
click at [542, 198] on icon at bounding box center [544, 198] width 5 height 7
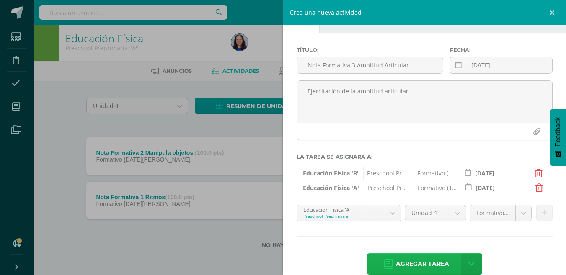
click at [432, 263] on span "Agregar tarea" at bounding box center [422, 264] width 53 height 21
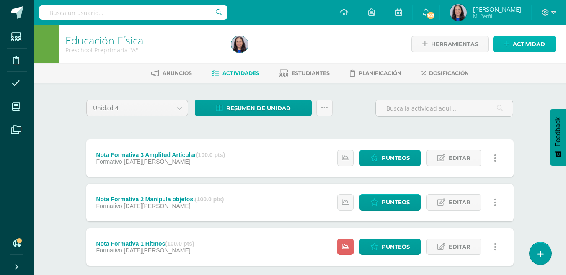
click at [524, 44] on span "Actividad" at bounding box center [529, 44] width 32 height 16
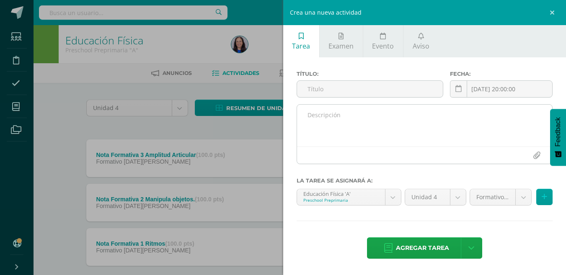
click at [313, 114] on textarea at bounding box center [425, 126] width 256 height 42
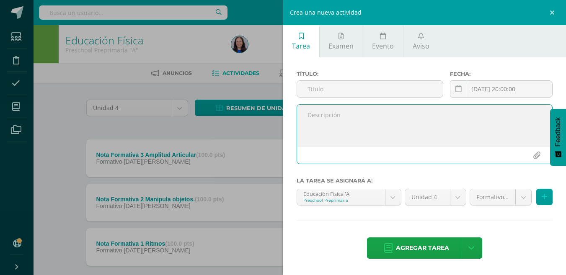
paste textarea "Ejercitación de enrollados atrás"
type textarea "Ejercitación de enrollados atrás"
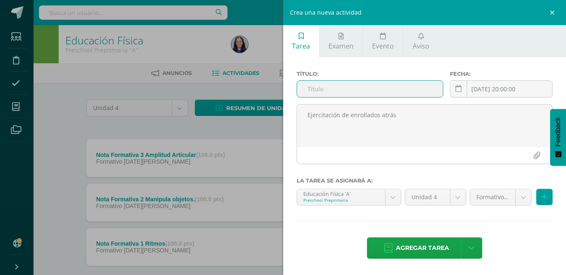
click at [312, 89] on input "text" at bounding box center [370, 89] width 146 height 16
type input "Nota Formativa 4"
click at [492, 88] on div "2025-08-12 20:00:00 August, 2025 Mo Tu We Th Fr Sa Su 28 29 30 31 1 2 3 4 5 6 7…" at bounding box center [501, 92] width 103 height 24
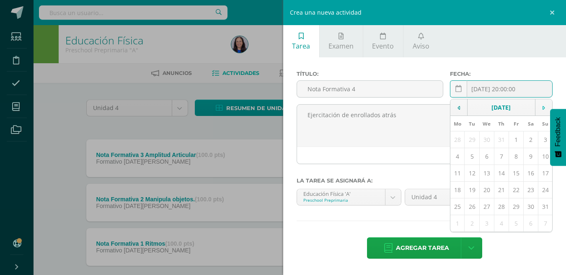
click at [544, 108] on icon at bounding box center [544, 108] width 3 height 6
click at [460, 140] on td "1" at bounding box center [458, 140] width 14 height 17
type input "[DATE]"
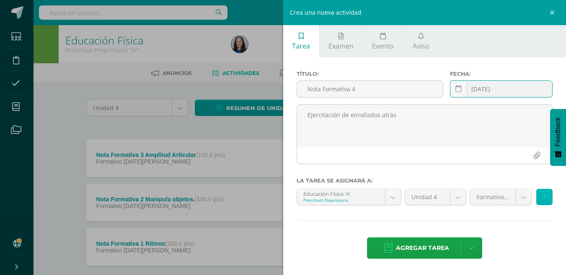
click at [545, 197] on icon at bounding box center [544, 197] width 5 height 7
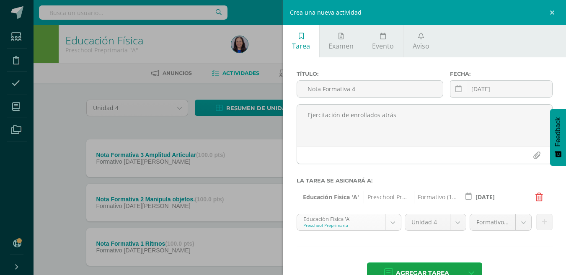
click at [388, 223] on body "Tarea asignada exitosamente Estudiantes Disciplina Asistencia Mis cursos Archiv…" at bounding box center [283, 161] width 566 height 322
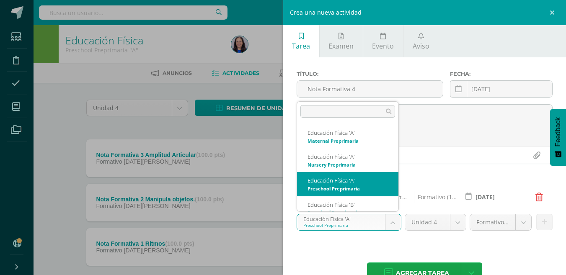
scroll to position [8, 0]
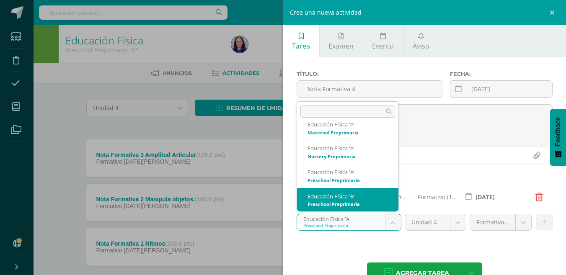
select select "234093"
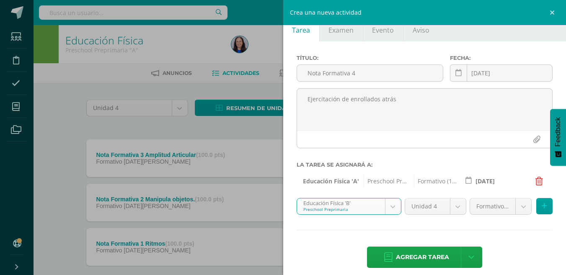
scroll to position [24, 0]
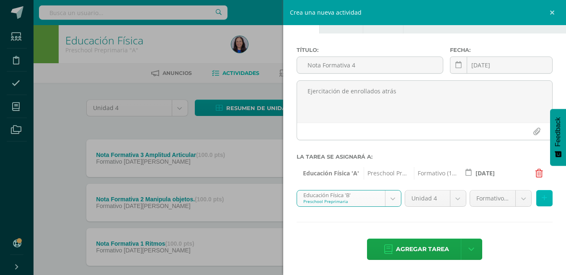
click at [542, 196] on icon at bounding box center [544, 198] width 5 height 7
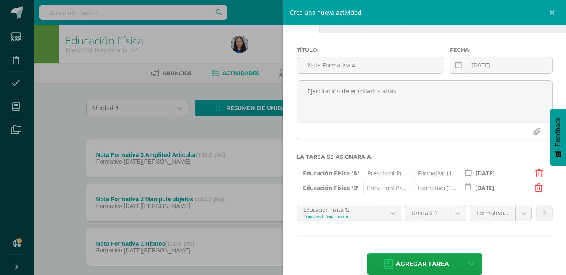
scroll to position [39, 0]
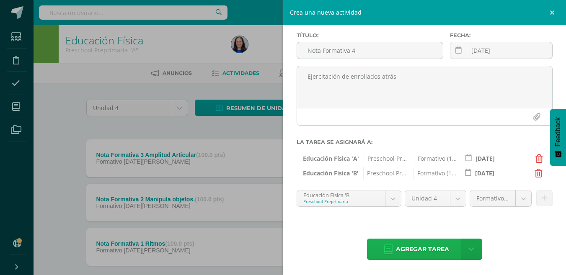
click at [427, 249] on span "Agregar tarea" at bounding box center [422, 249] width 53 height 21
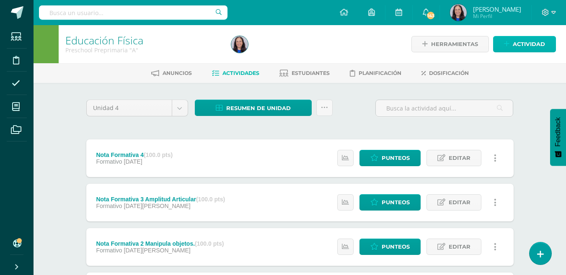
click at [537, 43] on span "Actividad" at bounding box center [529, 44] width 32 height 16
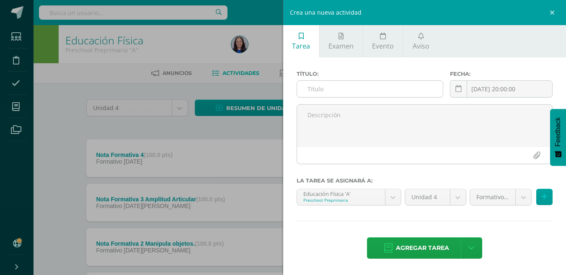
click at [319, 90] on input "text" at bounding box center [370, 89] width 146 height 16
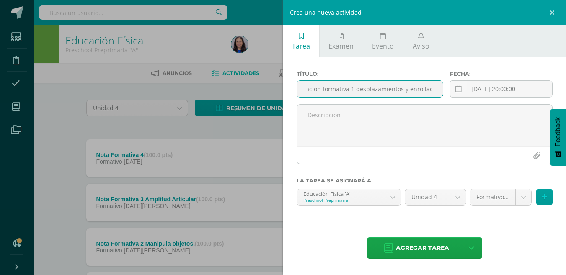
scroll to position [0, 20]
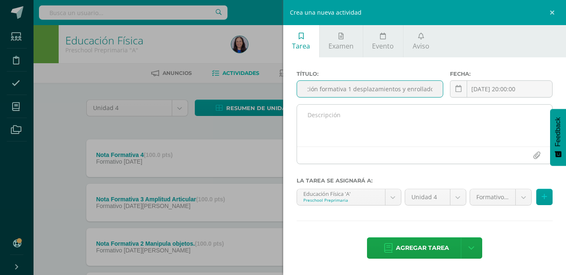
type input "Evaluación formativa 1 desplazamientos y enrollados"
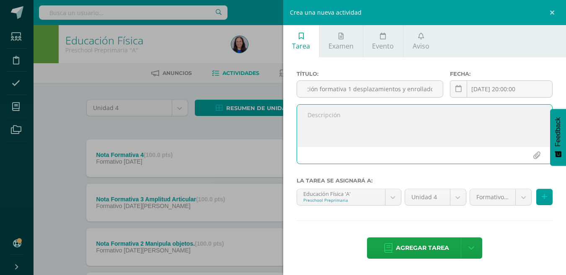
click at [326, 120] on textarea at bounding box center [425, 126] width 256 height 42
paste textarea "Mantiene el equilibrio dinámico en bases fijas, diferentes superficies y cambio…"
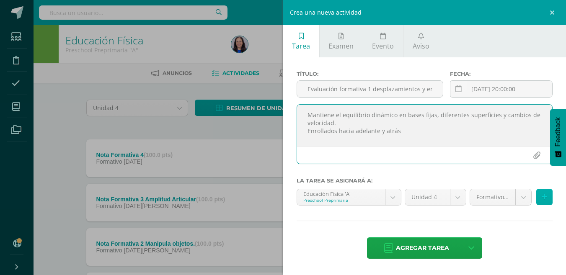
type textarea "Mantiene el equilibrio dinámico en bases fijas, diferentes superficies y cambio…"
click at [544, 195] on icon at bounding box center [544, 197] width 5 height 7
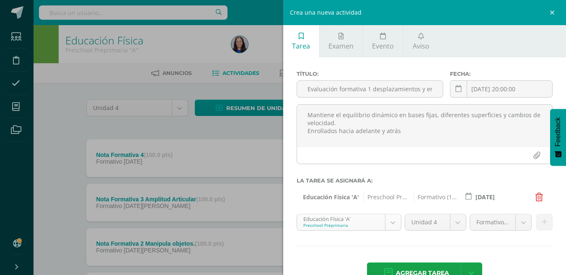
click at [391, 222] on body "Tarea asignada exitosamente Estudiantes Disciplina Asistencia Mis cursos Archiv…" at bounding box center [283, 183] width 566 height 366
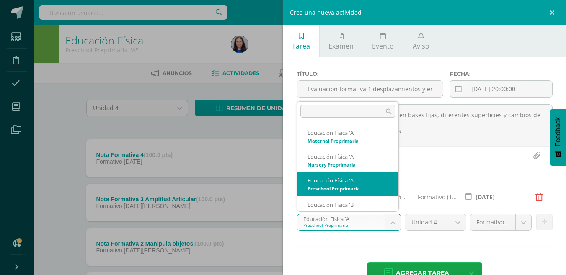
scroll to position [8, 0]
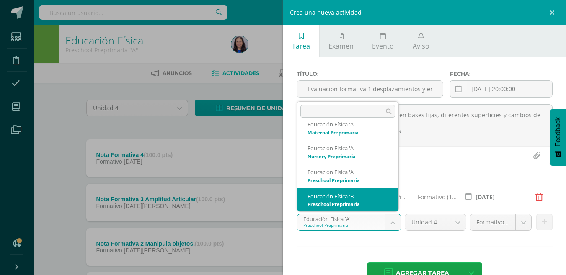
select select "234093"
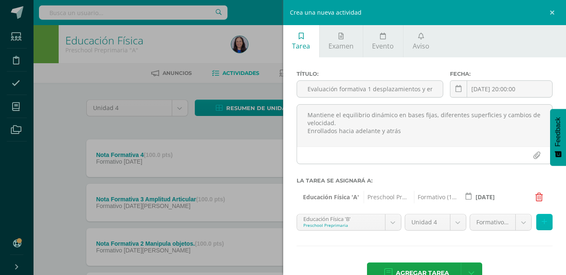
click at [542, 223] on icon at bounding box center [544, 222] width 5 height 7
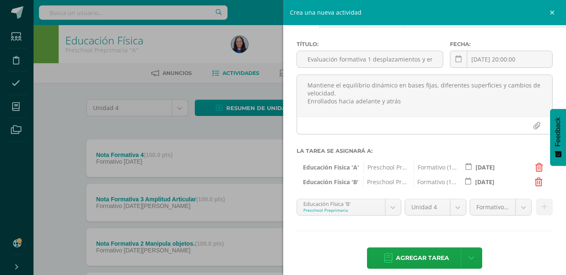
scroll to position [39, 0]
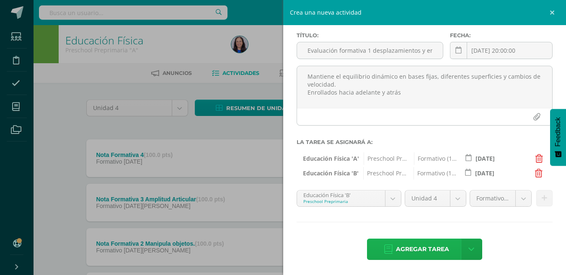
click at [425, 248] on span "Agregar tarea" at bounding box center [422, 249] width 53 height 21
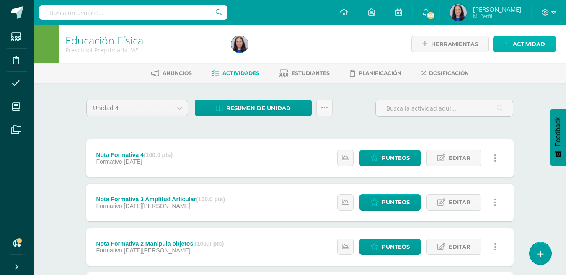
drag, startPoint x: 532, startPoint y: 43, endPoint x: 454, endPoint y: 71, distance: 82.3
click at [531, 44] on span "Actividad" at bounding box center [529, 44] width 32 height 16
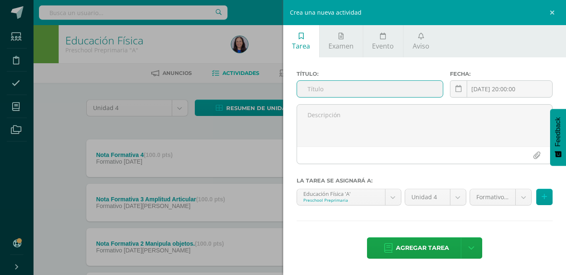
click at [320, 90] on input "text" at bounding box center [370, 89] width 146 height 16
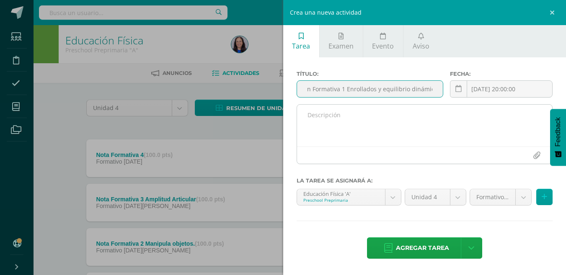
type input "Evaluación Formativa 1 Enrollados y equilibrio dinámico"
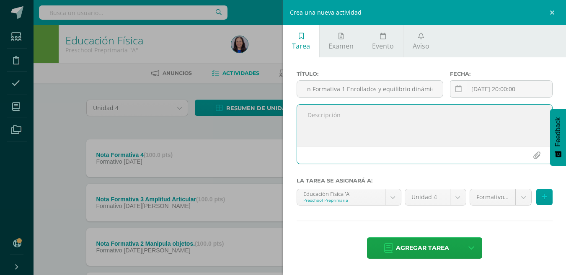
click at [321, 119] on textarea at bounding box center [425, 126] width 256 height 42
paste textarea "Mantiene el equilibrio dinámico en bases fijas, diferentes superficies y cambio…"
type textarea "Mantiene el equilibrio dinámico en bases fijas, diferentes superficies y cambio…"
click at [545, 197] on icon at bounding box center [544, 197] width 5 height 7
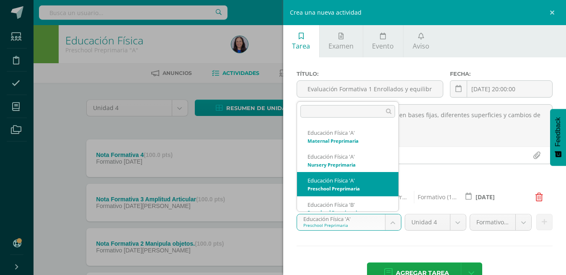
click at [390, 221] on body "Tarea asignada exitosamente Estudiantes Disciplina Asistencia Mis cursos Archiv…" at bounding box center [283, 205] width 566 height 411
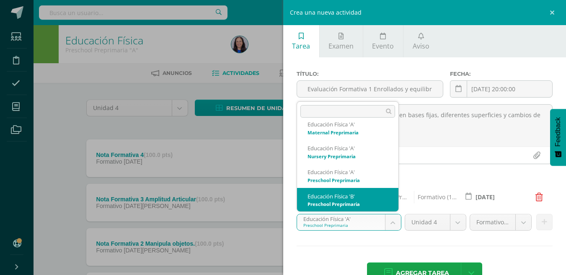
select select "234093"
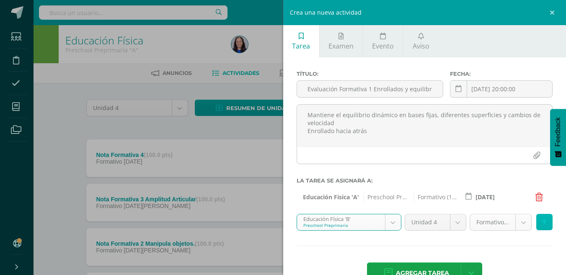
drag, startPoint x: 535, startPoint y: 223, endPoint x: 523, endPoint y: 231, distance: 14.9
click at [537, 223] on button at bounding box center [545, 222] width 16 height 16
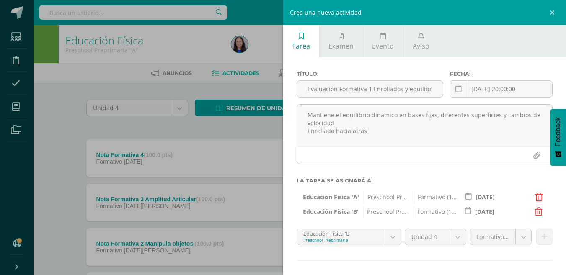
scroll to position [39, 0]
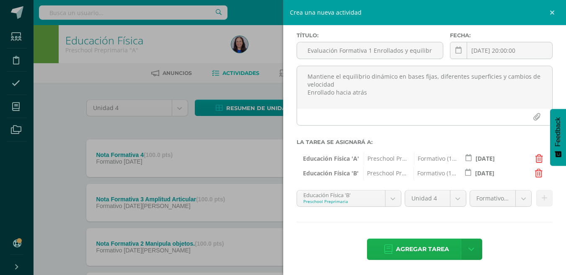
click at [436, 249] on span "Agregar tarea" at bounding box center [422, 249] width 53 height 21
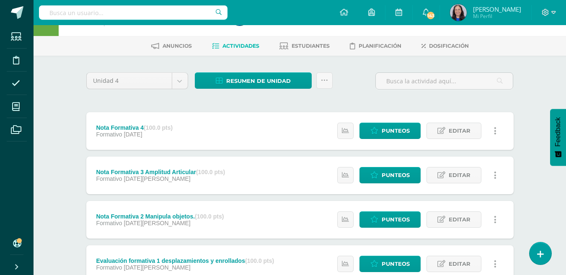
scroll to position [42, 0]
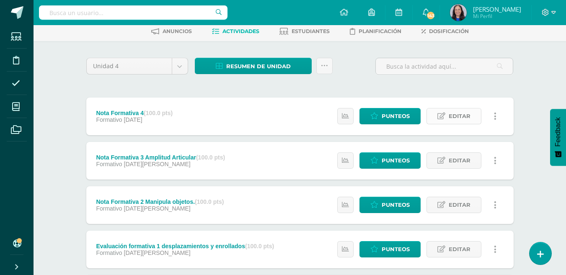
click at [464, 115] on span "Editar" at bounding box center [460, 117] width 22 height 16
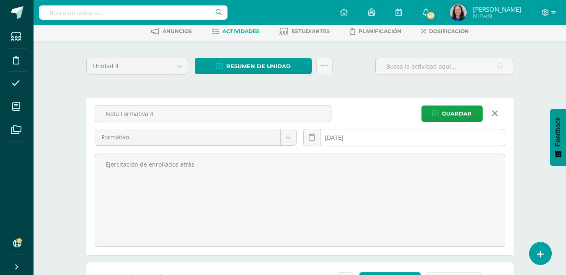
click at [335, 137] on div "[DATE] September, 2025 Mo Tu We Th Fr Sa Su 1 2 3 4 5 6 7 8 9 10 11 12 13 14 15…" at bounding box center [405, 141] width 202 height 24
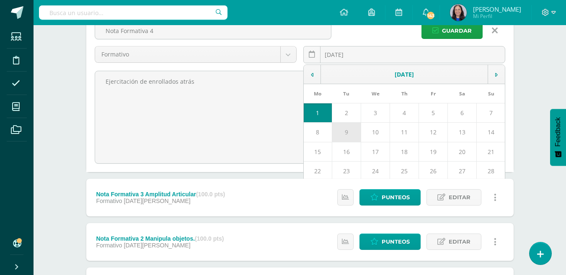
scroll to position [126, 0]
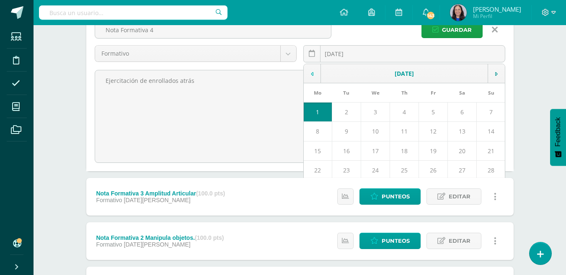
click at [313, 75] on icon at bounding box center [312, 74] width 3 height 6
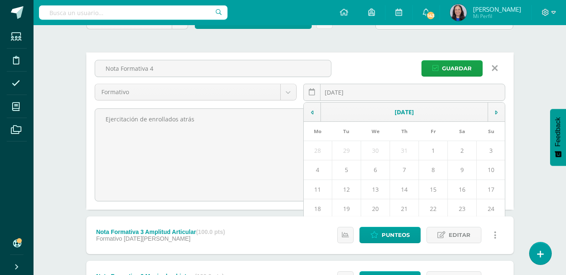
scroll to position [84, 0]
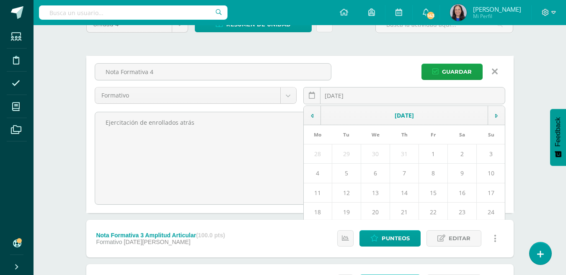
click at [496, 72] on icon at bounding box center [495, 71] width 6 height 9
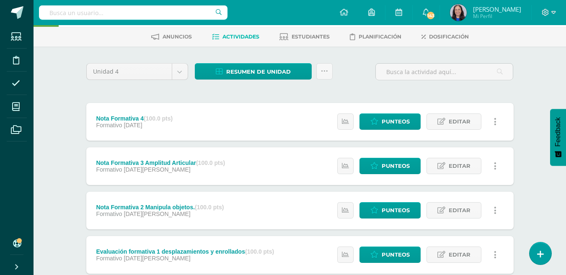
scroll to position [0, 0]
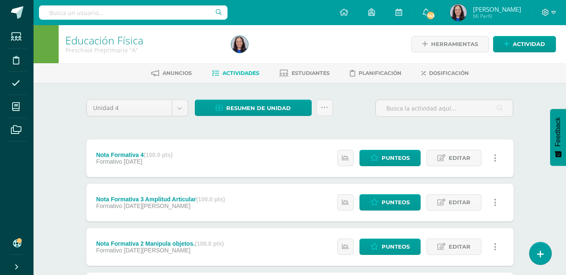
click at [128, 156] on div "Nota Formativa 4 (100.0 pts)" at bounding box center [134, 155] width 77 height 7
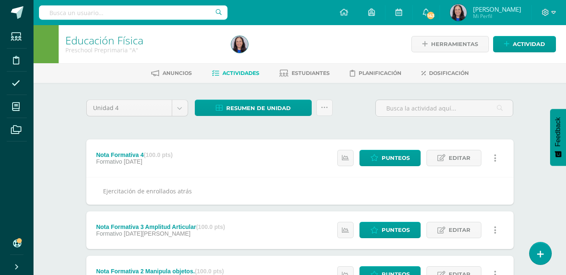
click at [323, 161] on div "Nota Formativa 4 (100.0 pts) Formativo [DATE] Estatus de Actividad: 19 Estudian…" at bounding box center [300, 159] width 428 height 38
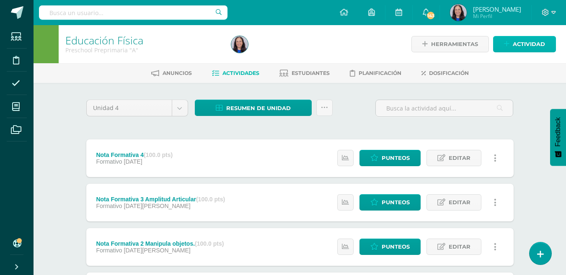
click at [528, 42] on span "Actividad" at bounding box center [529, 44] width 32 height 16
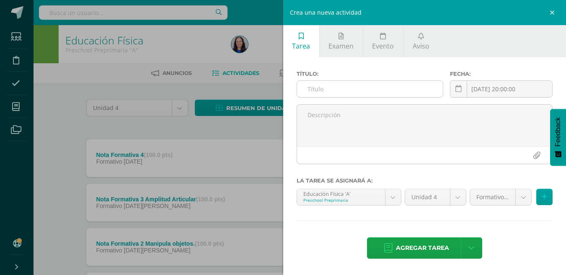
click at [322, 92] on input "text" at bounding box center [370, 89] width 146 height 16
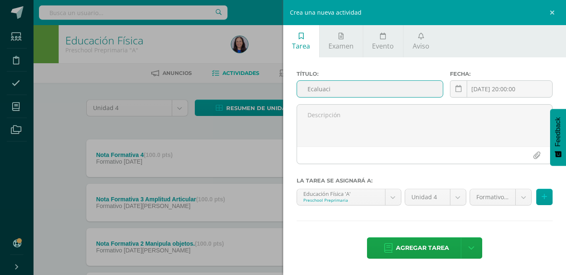
click at [315, 91] on input "Ecaluaci" at bounding box center [370, 89] width 146 height 16
click at [334, 92] on input "Evaluaci" at bounding box center [370, 89] width 146 height 16
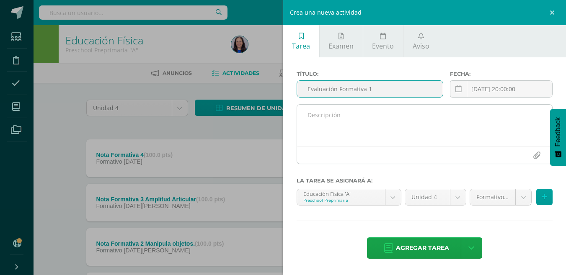
type input "Evaluación Formativa 1"
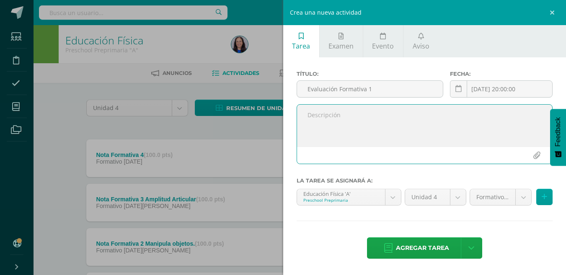
click at [321, 114] on textarea at bounding box center [425, 126] width 256 height 42
paste textarea "Mantiene el equilibrio dinámico en bases fijas, diferentes superficies y cambio…"
type textarea "Mantiene el equilibrio dinámico en bases fijas, diferentes superficies y cambio…"
drag, startPoint x: 309, startPoint y: 118, endPoint x: 334, endPoint y: 131, distance: 27.9
click at [334, 131] on textarea "Mantiene el equilibrio dinámico en bases fijas, diferentes superficies y cambio…" at bounding box center [425, 126] width 256 height 42
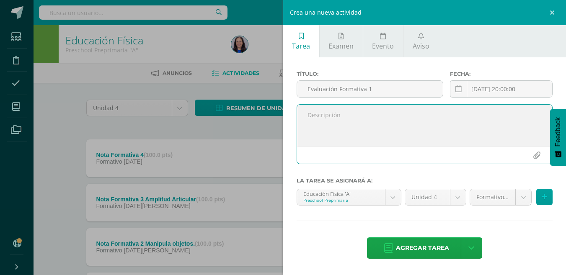
paste textarea "Ejercitación de enrollados al frente. Enrollado hacia atrás"
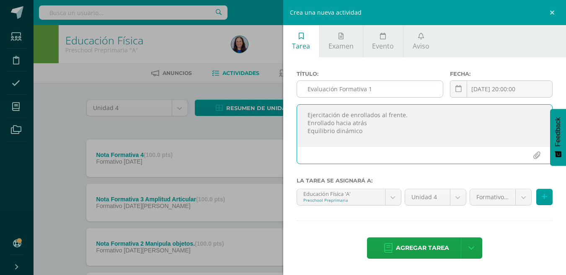
type textarea "Ejercitación de enrollados al frente. Enrollado hacia atrás Equilibrio dinámico"
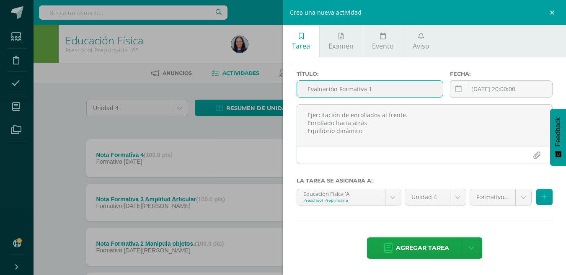
click at [380, 88] on input "Evaluación Formativa 1" at bounding box center [370, 89] width 146 height 16
type input "Evaluación Formativa 1 Enrollados y equilibrio dinámico"
click at [516, 92] on div "2025-08-12 20:00:00 August, 2025 Mo Tu We Th Fr Sa Su 28 29 30 31 1 2 3 4 5 6 7…" at bounding box center [501, 92] width 103 height 24
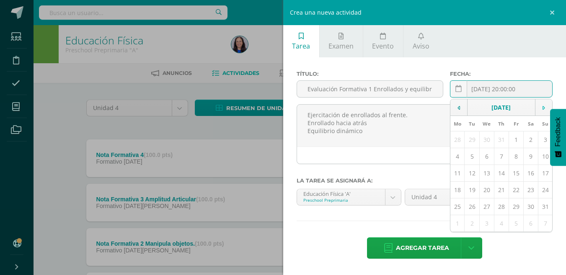
click at [543, 107] on icon at bounding box center [544, 108] width 3 height 6
click at [459, 156] on td "8" at bounding box center [458, 156] width 14 height 17
type input "2025-09-08"
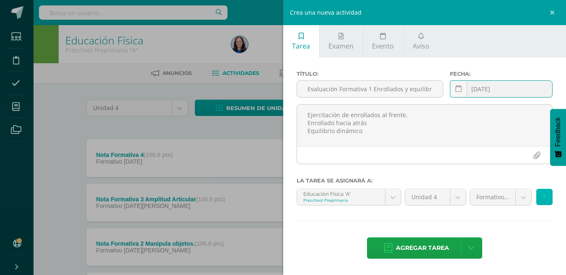
click at [543, 195] on icon at bounding box center [544, 197] width 5 height 7
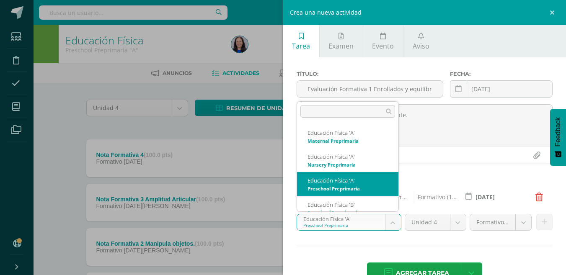
click at [391, 222] on body "Tarea asignada exitosamente Estudiantes Disciplina Asistencia Mis cursos Archiv…" at bounding box center [283, 227] width 566 height 455
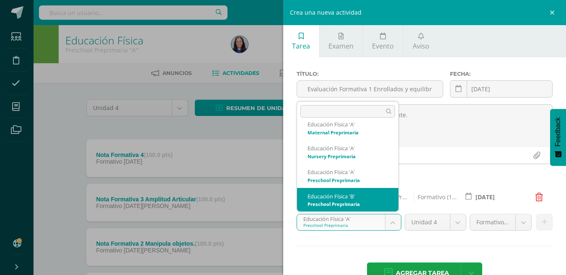
select select "234093"
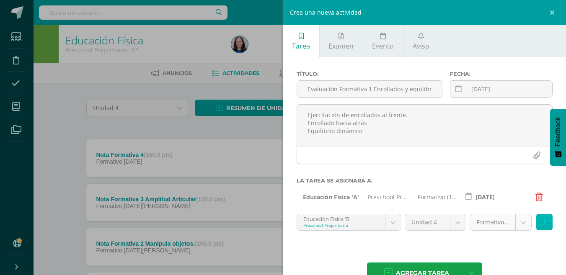
drag, startPoint x: 540, startPoint y: 224, endPoint x: 505, endPoint y: 244, distance: 40.4
click at [542, 225] on icon at bounding box center [544, 222] width 5 height 7
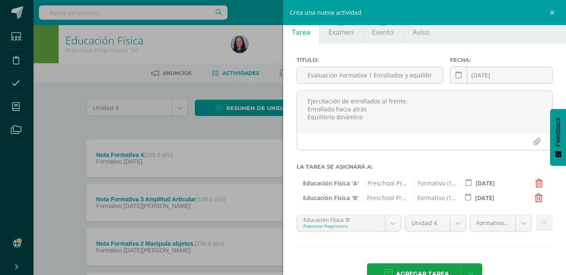
scroll to position [39, 0]
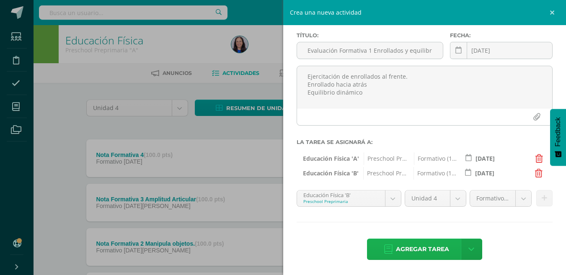
click at [423, 250] on span "Agregar tarea" at bounding box center [422, 249] width 53 height 21
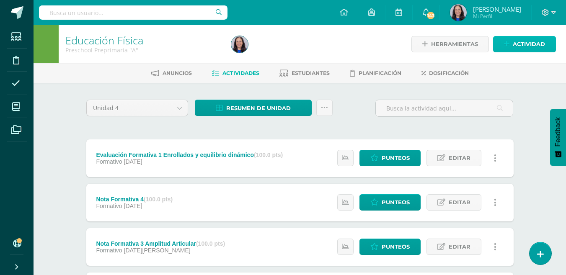
click at [530, 42] on span "Actividad" at bounding box center [529, 44] width 32 height 16
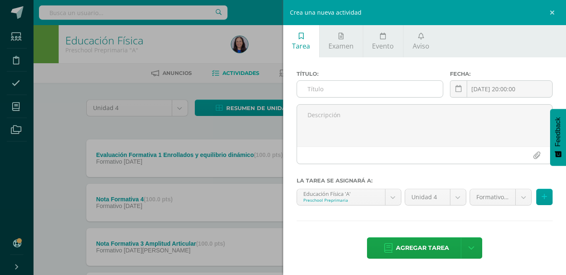
click at [317, 88] on input "text" at bounding box center [370, 89] width 146 height 16
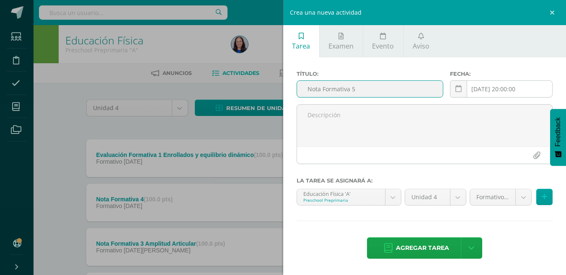
type input "Nota Formativa 5"
click at [506, 87] on div "2025-08-12 20:00:00 August, 2025 Mo Tu We Th Fr Sa Su 28 29 30 31 1 2 3 4 5 6 7…" at bounding box center [501, 92] width 103 height 24
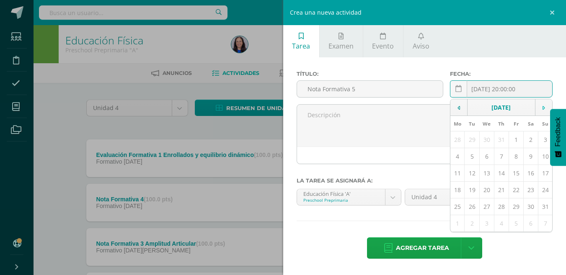
click at [544, 109] on icon at bounding box center [544, 108] width 3 height 6
click at [459, 175] on td "15" at bounding box center [458, 173] width 14 height 17
type input "2025-09-15"
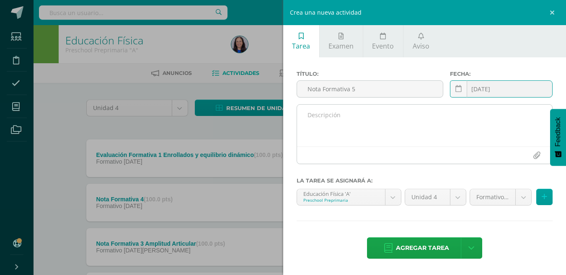
click at [317, 117] on textarea at bounding box center [425, 126] width 256 height 42
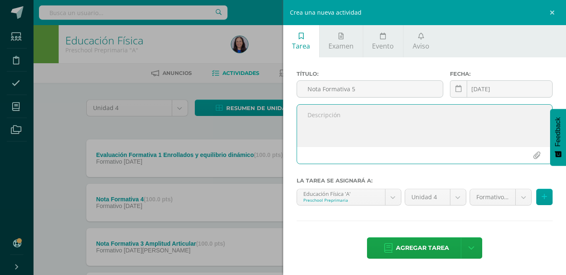
click at [131, 202] on div "Crea una nueva actividad Tarea Examen Evento Aviso Título: Nota Formativa 5 Fec…" at bounding box center [283, 137] width 566 height 275
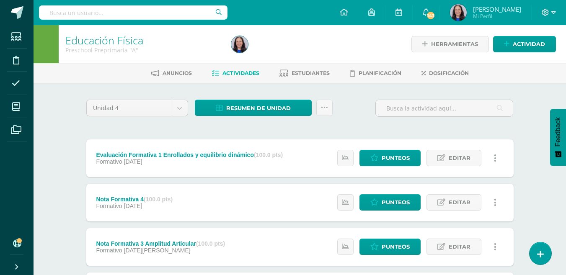
click at [131, 199] on div "Nota Formativa 4 (100.0 pts)" at bounding box center [134, 199] width 77 height 7
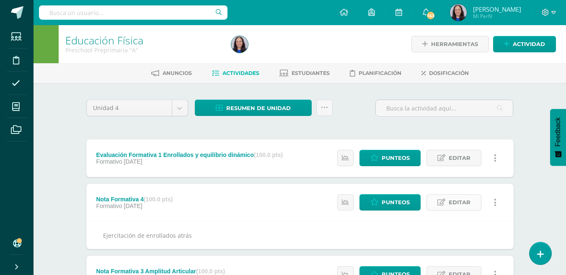
click at [456, 203] on span "Editar" at bounding box center [460, 203] width 22 height 16
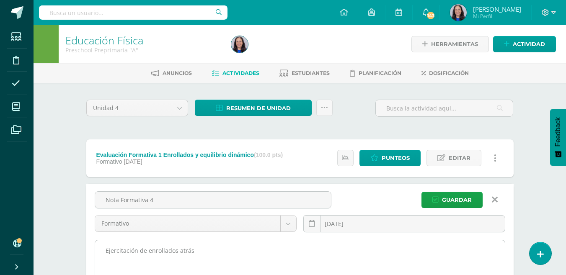
drag, startPoint x: 104, startPoint y: 250, endPoint x: 215, endPoint y: 260, distance: 111.6
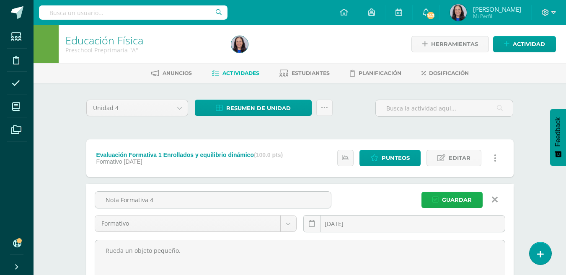
type textarea "Rueda un objeto pequeño."
click at [457, 195] on span "Guardar" at bounding box center [457, 200] width 30 height 16
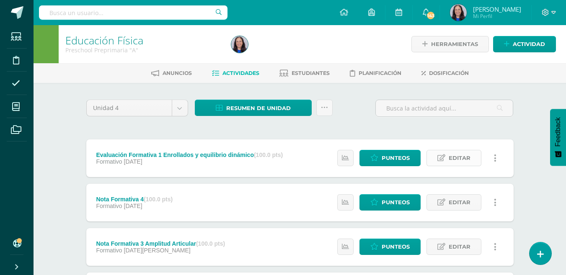
click at [454, 156] on span "Editar" at bounding box center [460, 159] width 22 height 16
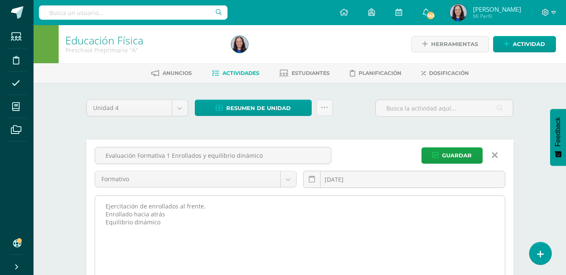
drag, startPoint x: 106, startPoint y: 207, endPoint x: 162, endPoint y: 241, distance: 66.4
click at [162, 241] on textarea "Ejercitación de enrollados al frente. Enrollado hacia atrás Equilibrio dinámico" at bounding box center [300, 242] width 410 height 92
paste textarea "Mantiene el equilibrio dinámico en bases fijas, diferentes superficies y cambio…"
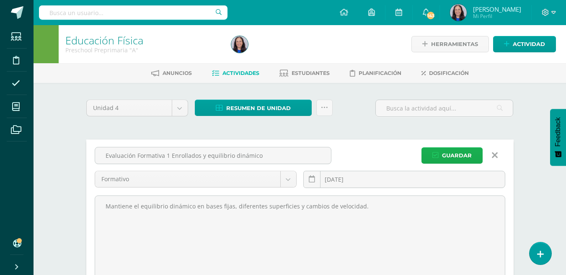
type textarea "Mantiene el equilibrio dinámico en bases fijas, diferentes superficies y cambio…"
click at [463, 155] on span "Guardar" at bounding box center [457, 156] width 30 height 16
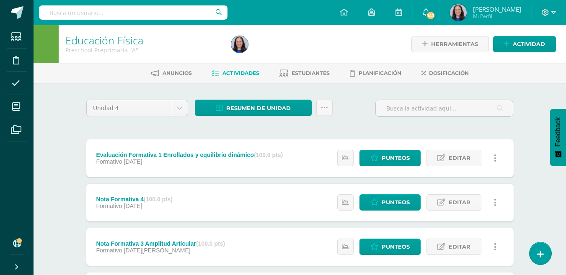
click at [536, 200] on div "Educación Física Preschool Preprimaria "A" Herramientas Detalle de asistencias …" at bounding box center [300, 262] width 533 height 475
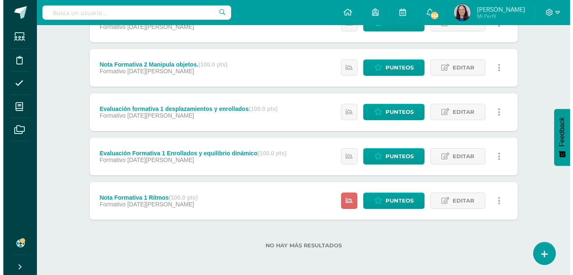
scroll to position [224, 0]
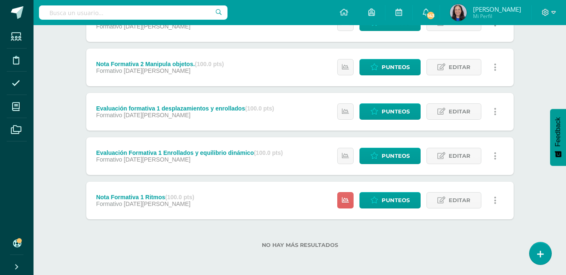
click at [496, 158] on icon at bounding box center [495, 156] width 3 height 9
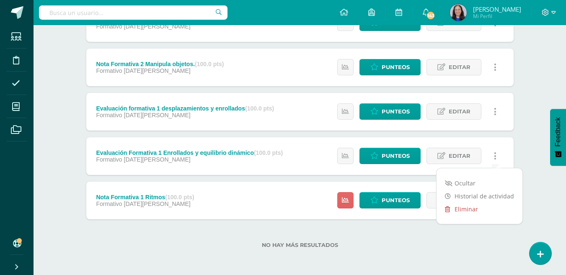
drag, startPoint x: 463, startPoint y: 210, endPoint x: 465, endPoint y: 205, distance: 4.4
click at [464, 210] on link "Eliminar" at bounding box center [480, 209] width 86 height 13
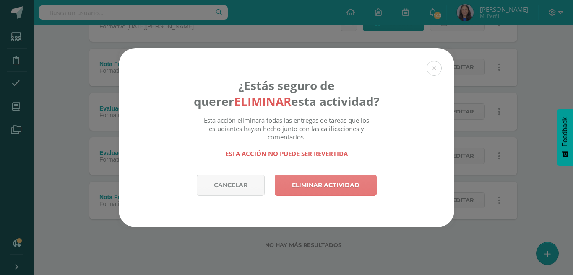
click at [332, 184] on link "Eliminar actividad" at bounding box center [326, 185] width 102 height 21
